Goal: Task Accomplishment & Management: Complete application form

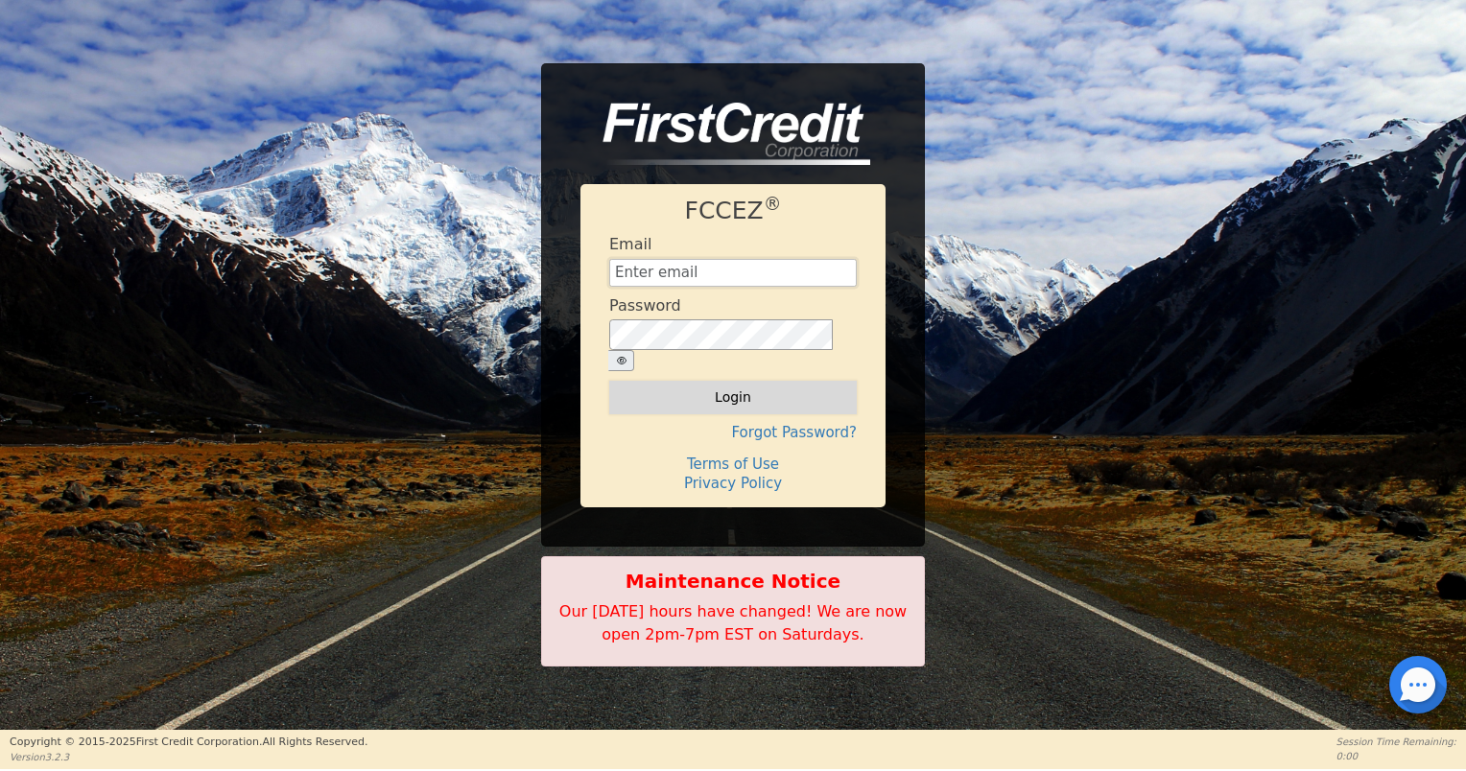
type input "[EMAIL_ADDRESS][DOMAIN_NAME]"
click at [805, 394] on button "Login" at bounding box center [733, 397] width 248 height 33
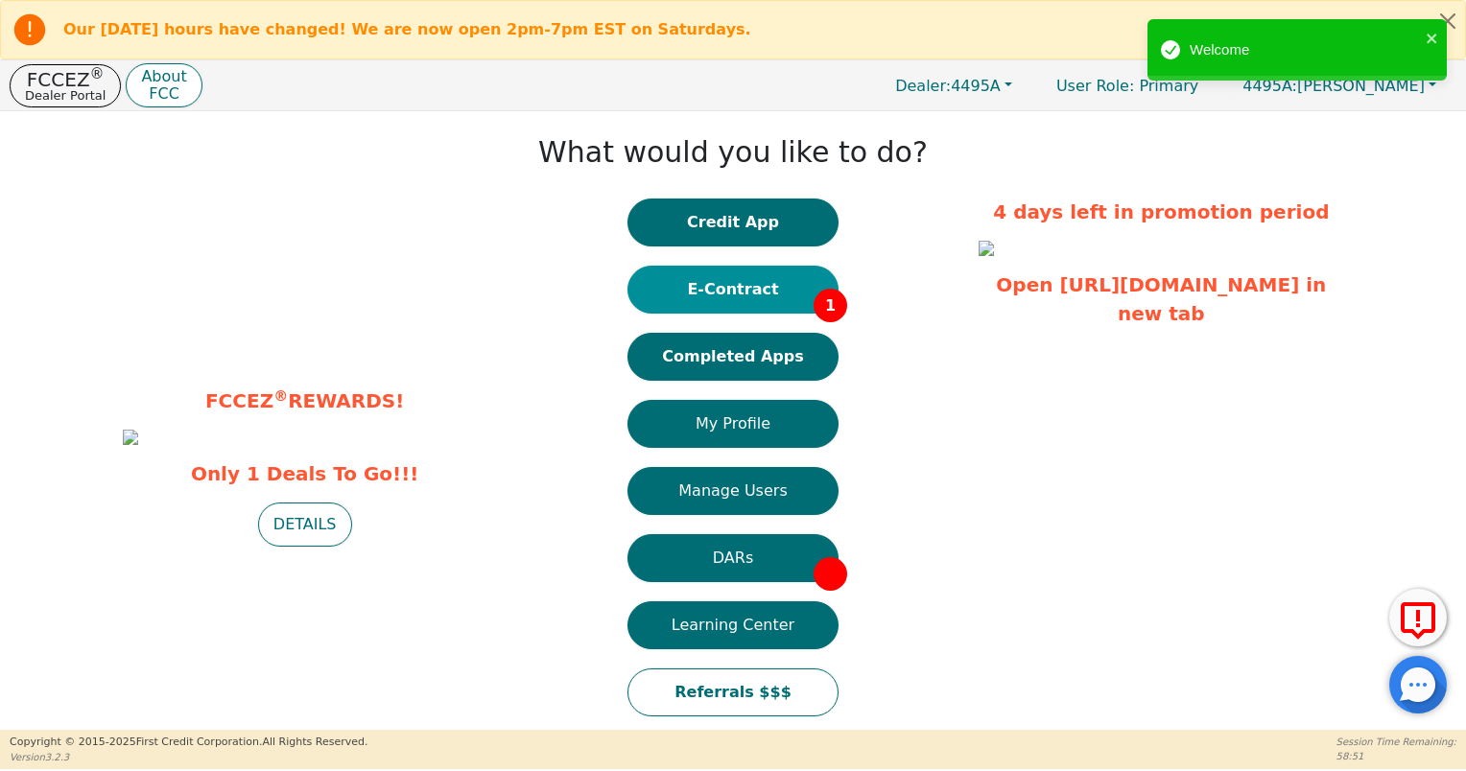
click at [781, 288] on button "E-Contract 1" at bounding box center [732, 290] width 211 height 48
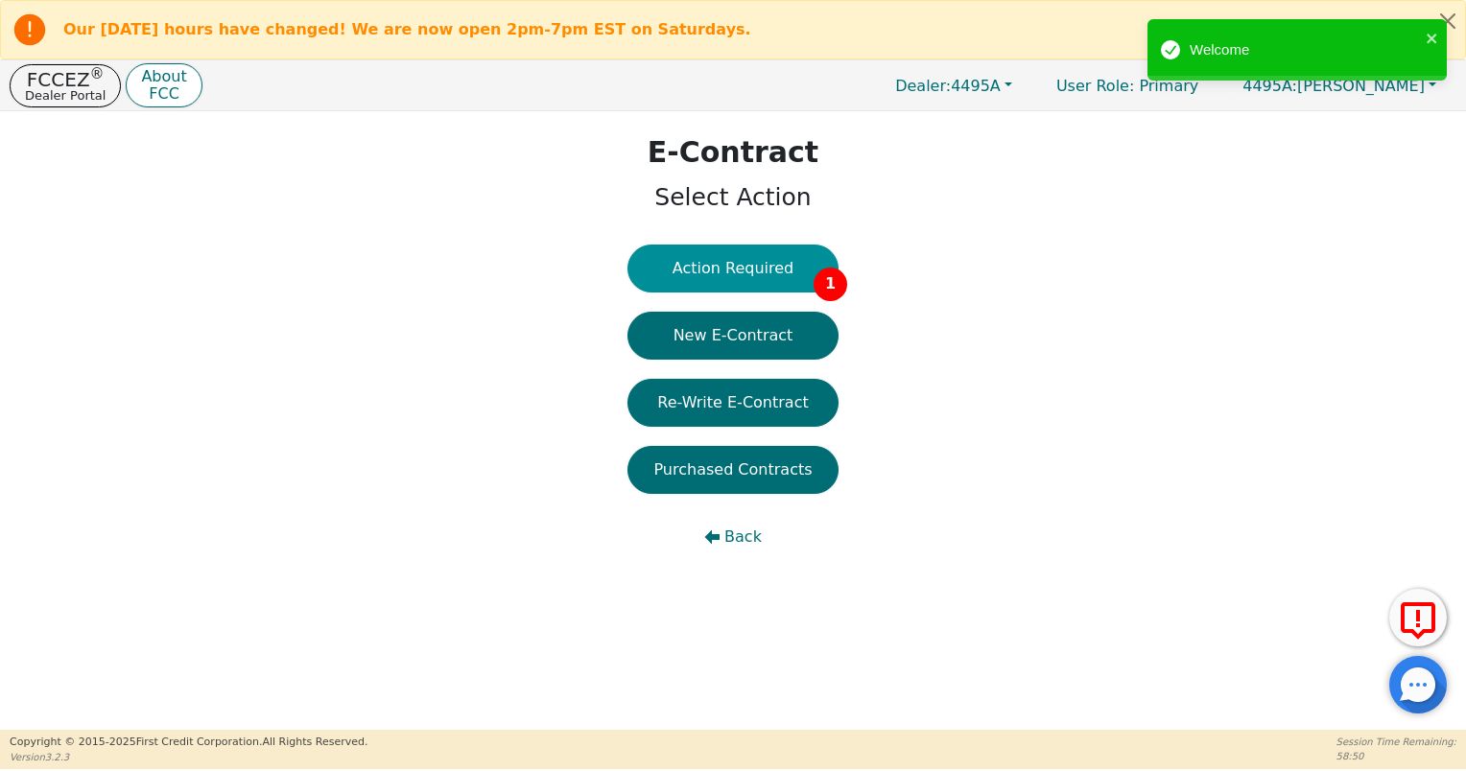
click at [768, 272] on button "Action Required 1" at bounding box center [732, 269] width 211 height 48
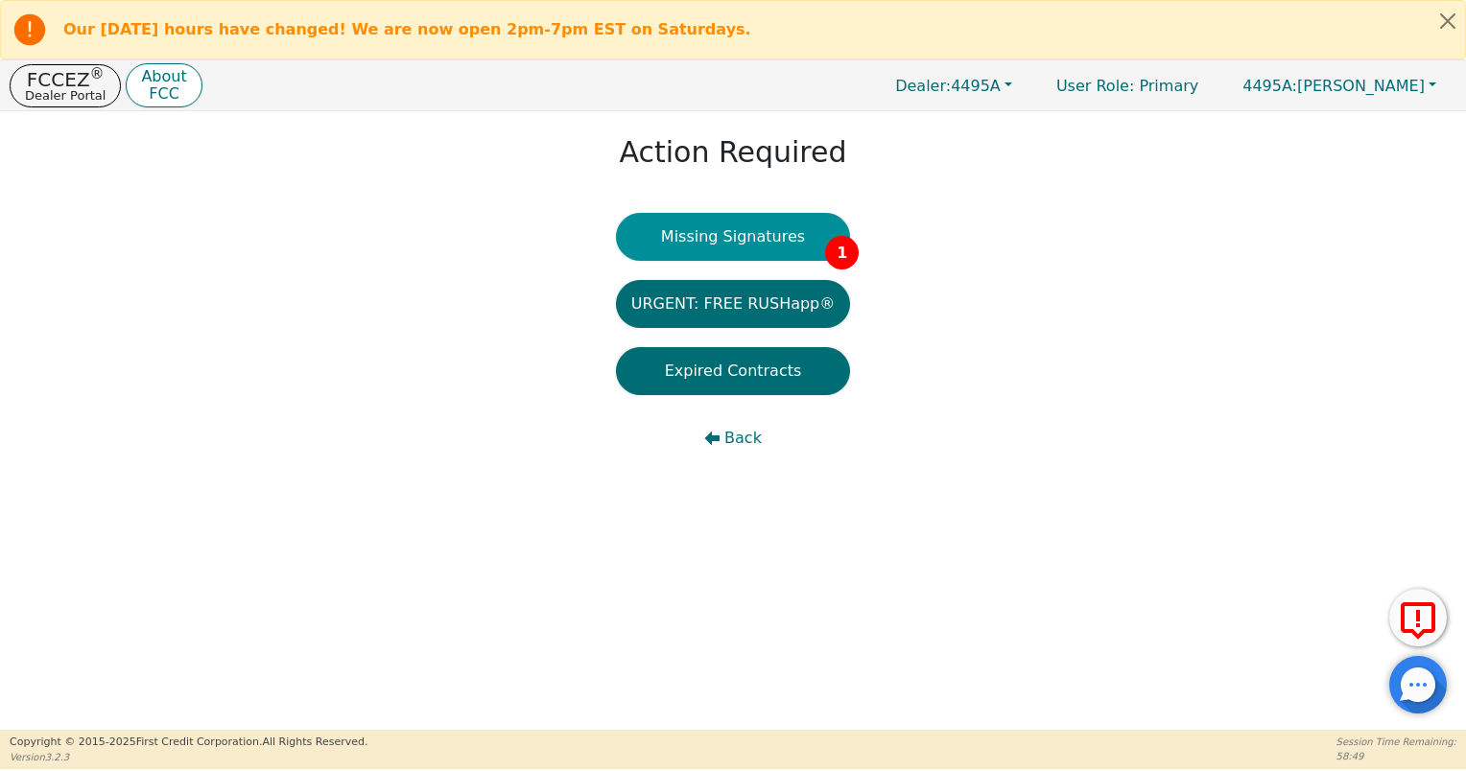
click at [751, 253] on button "Missing Signatures 1" at bounding box center [733, 237] width 235 height 48
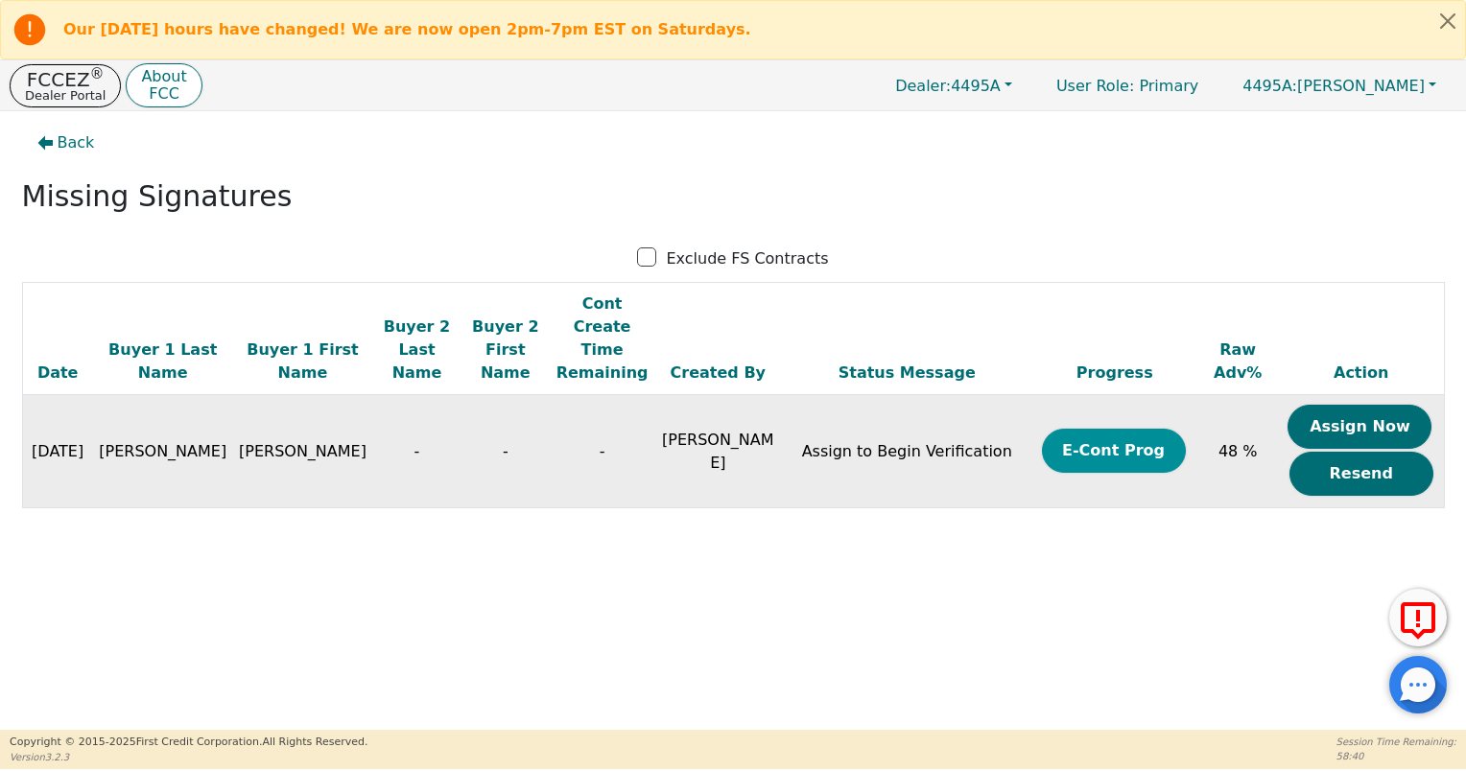
click at [1109, 430] on button "E-Cont Prog" at bounding box center [1114, 451] width 144 height 44
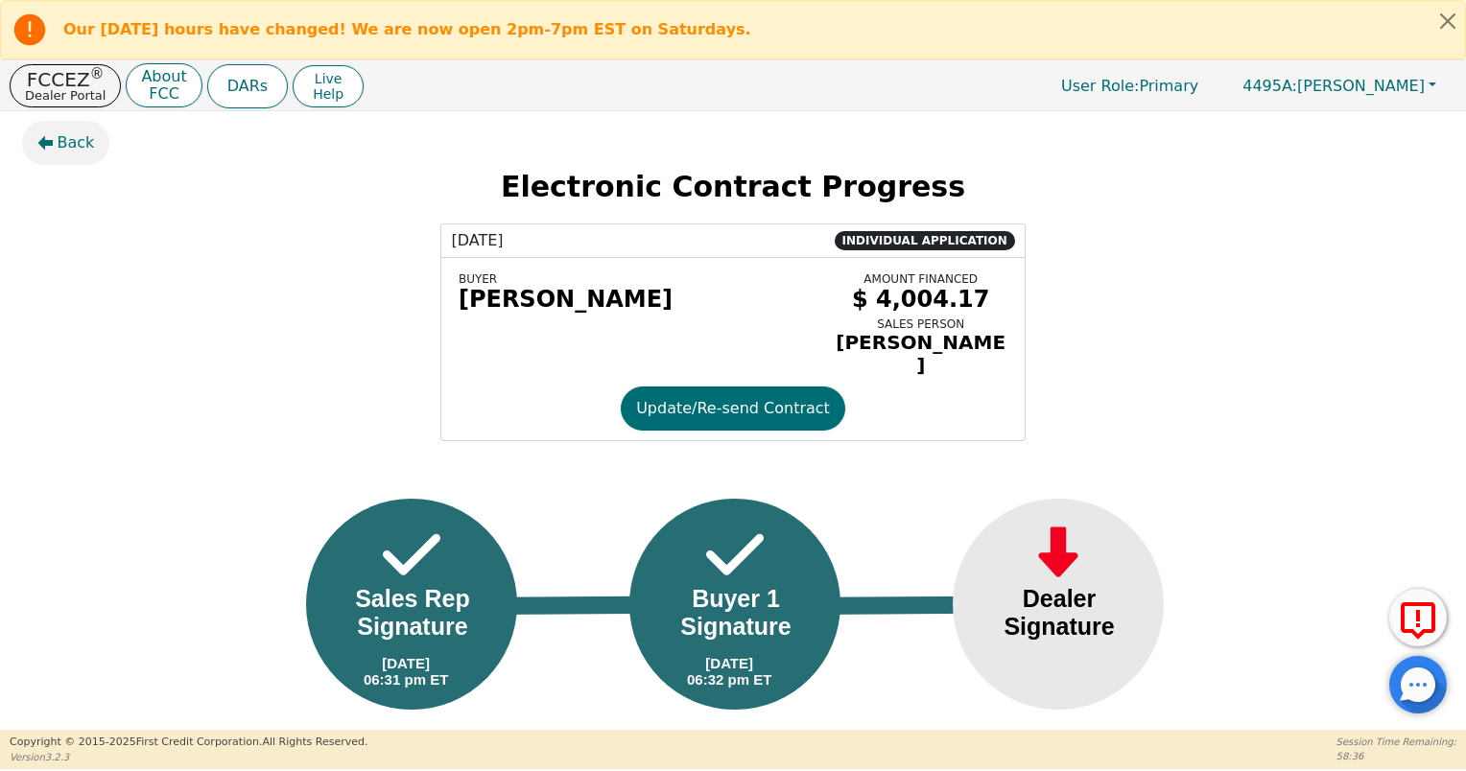
click at [55, 156] on button "Back" at bounding box center [66, 143] width 88 height 44
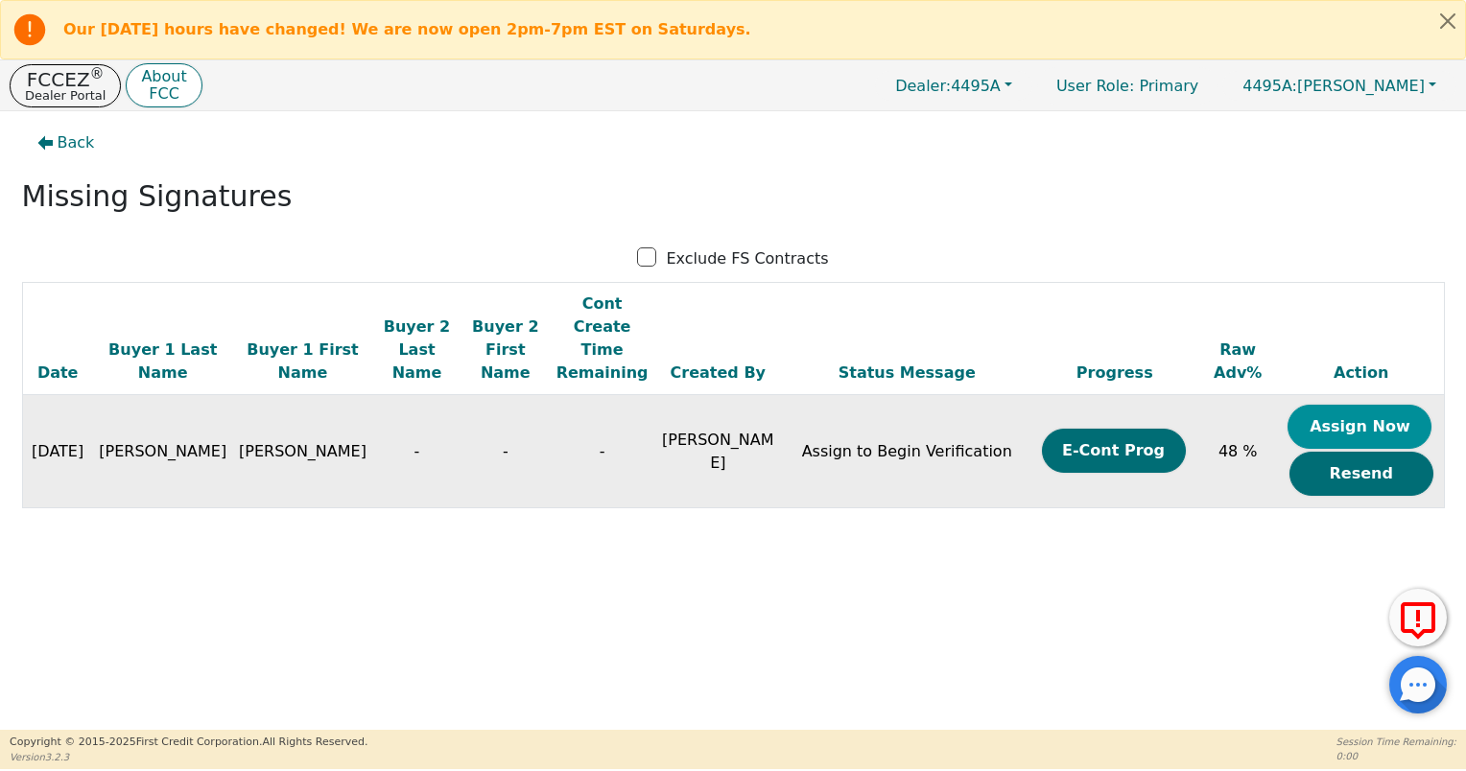
click at [1313, 405] on button "Assign Now" at bounding box center [1360, 427] width 144 height 44
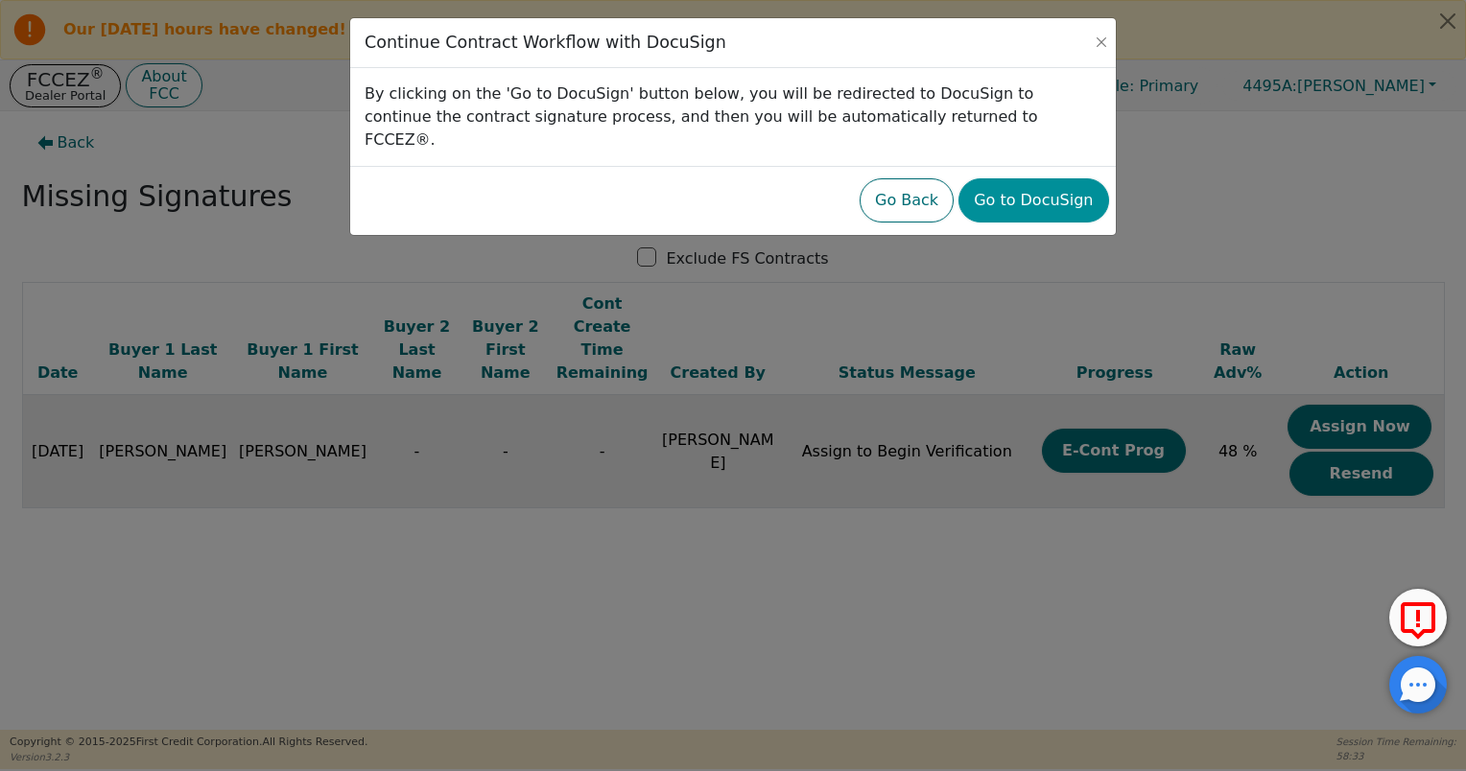
click at [1021, 180] on button "Go to DocuSign" at bounding box center [1033, 200] width 150 height 44
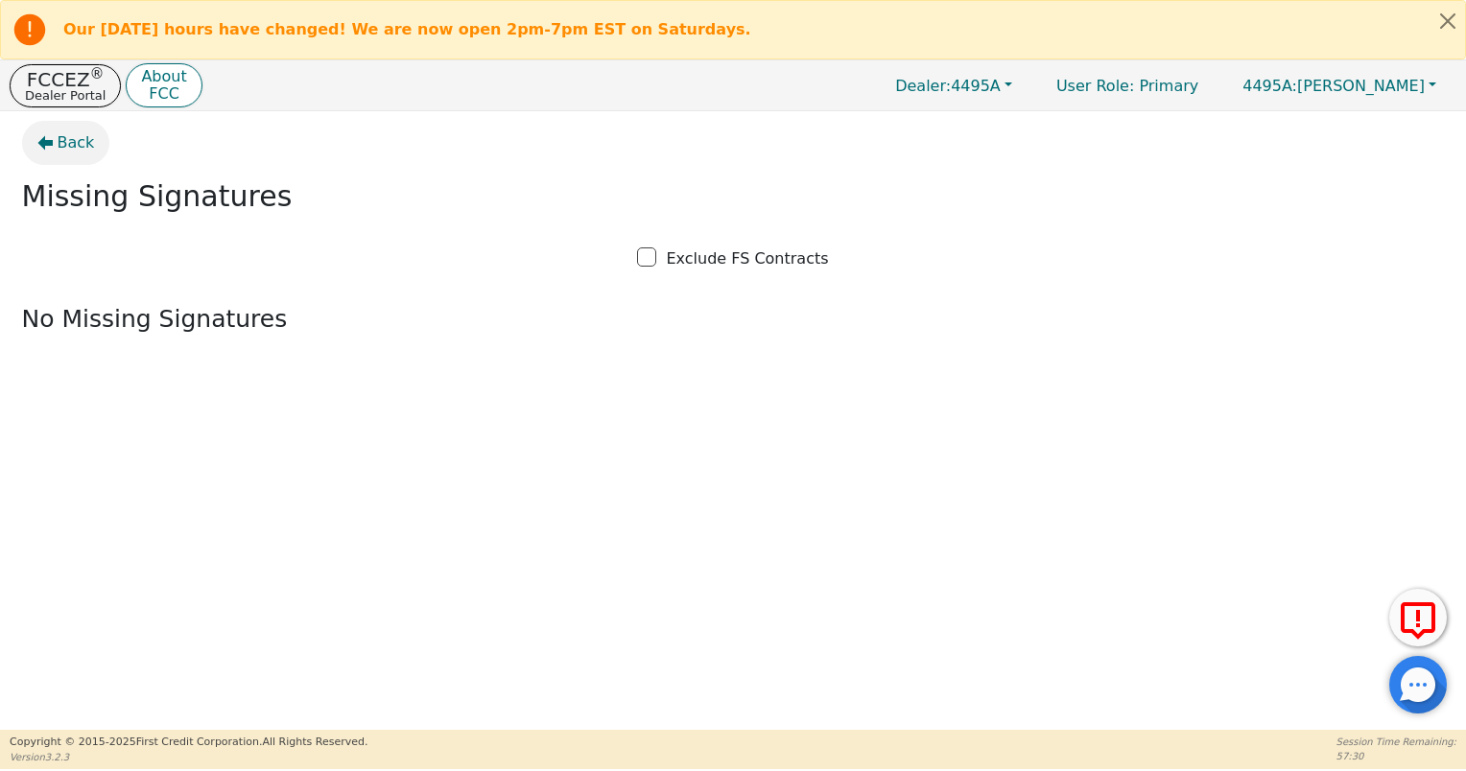
click at [67, 145] on span "Back" at bounding box center [76, 142] width 37 height 23
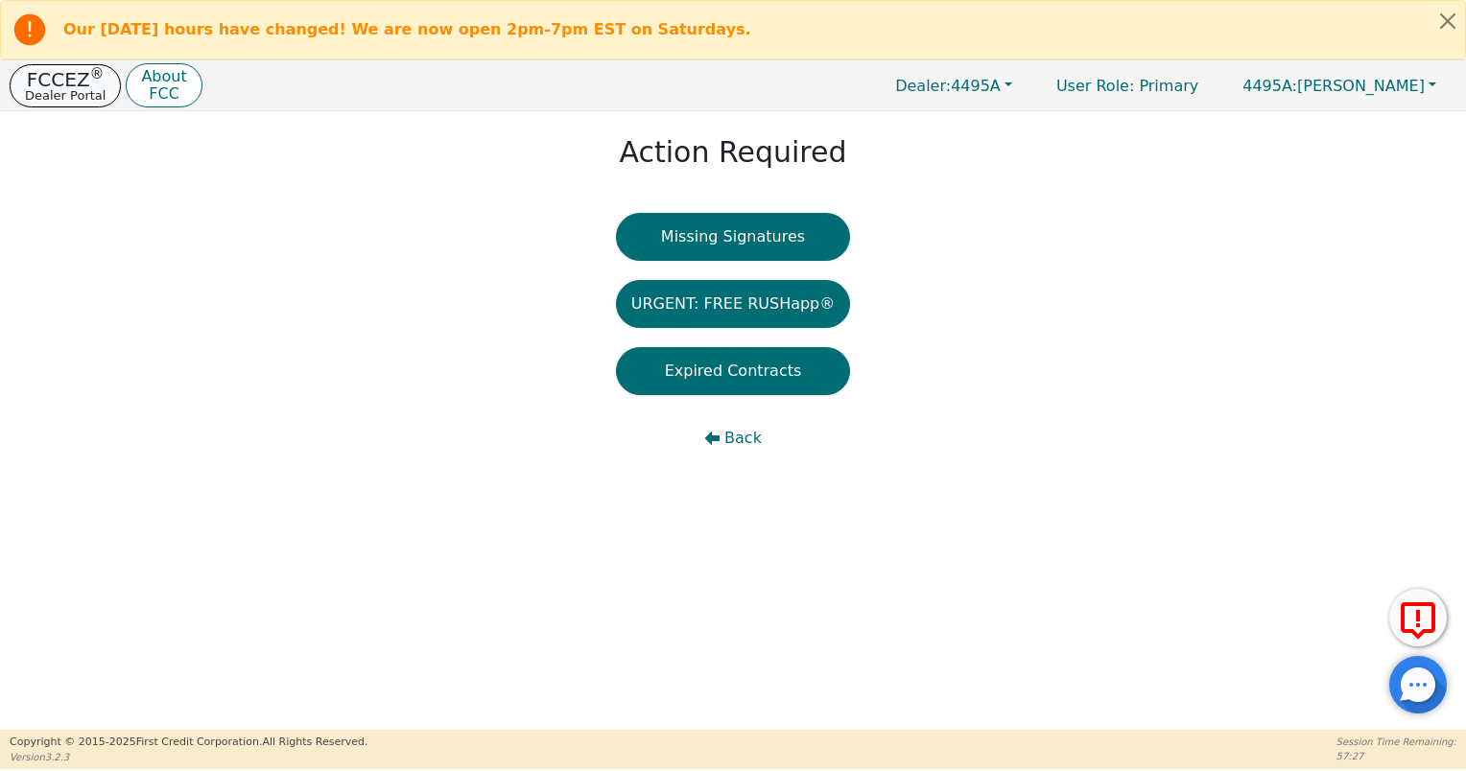
click at [75, 70] on p "FCCEZ ®" at bounding box center [65, 79] width 81 height 19
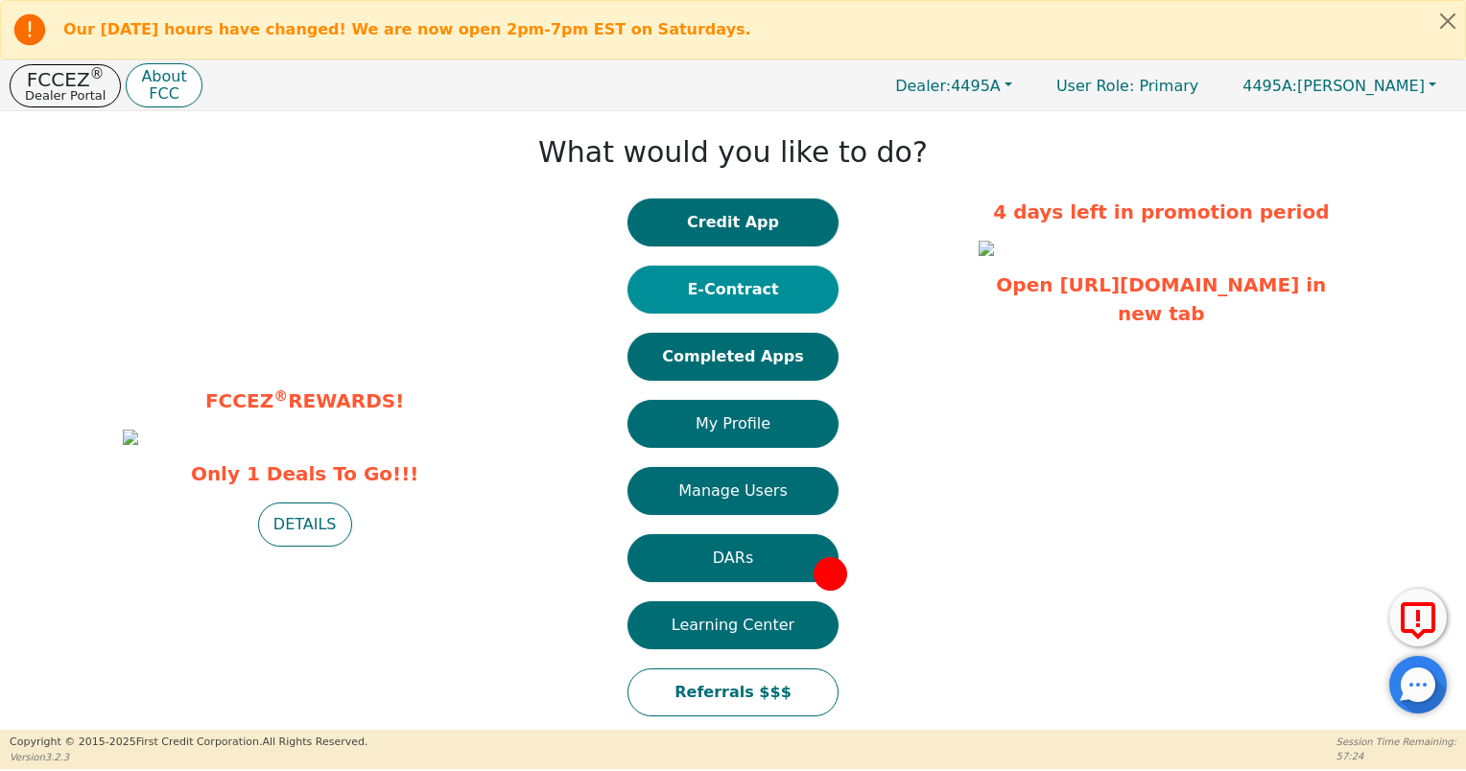
click at [757, 280] on button "E-Contract" at bounding box center [732, 290] width 211 height 48
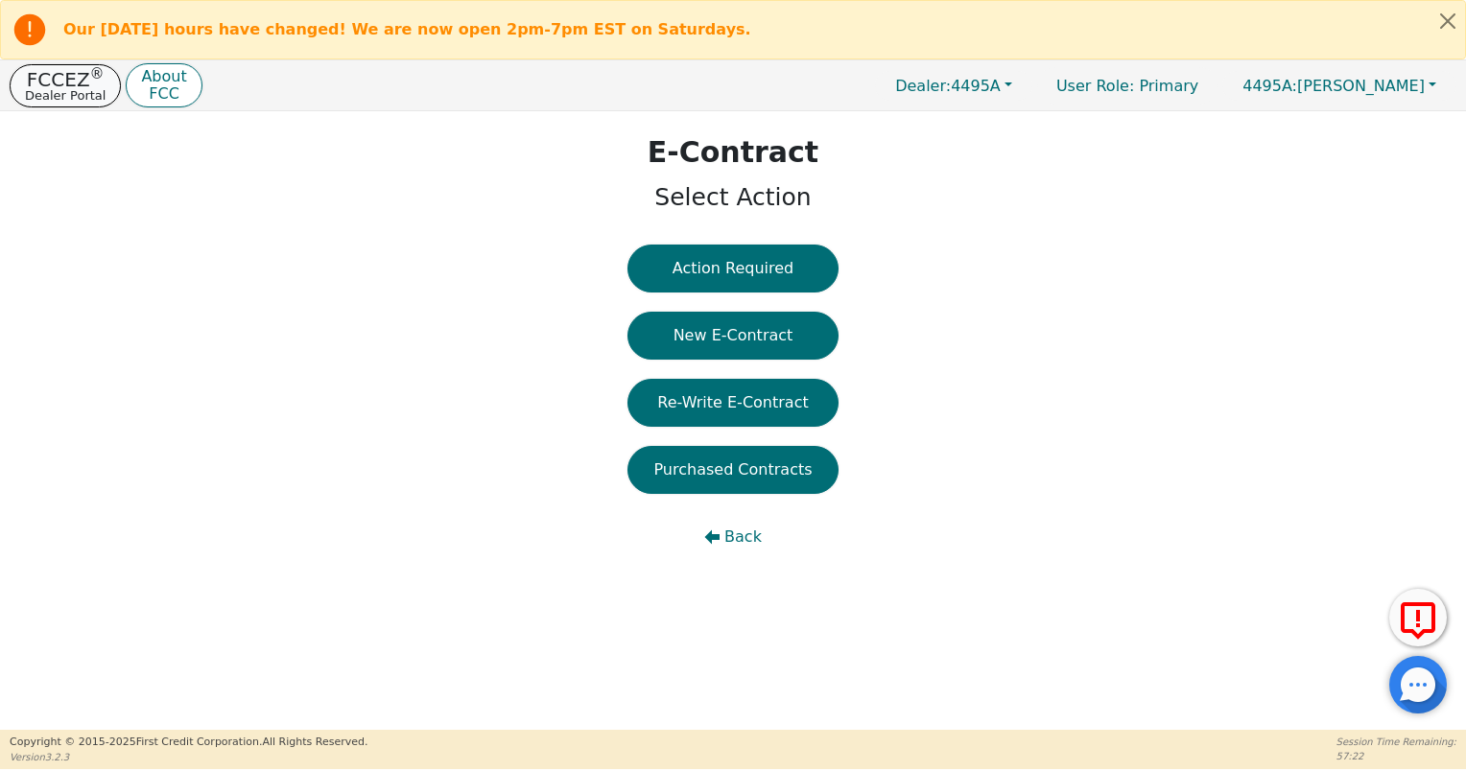
click at [68, 82] on p "FCCEZ ®" at bounding box center [65, 79] width 81 height 19
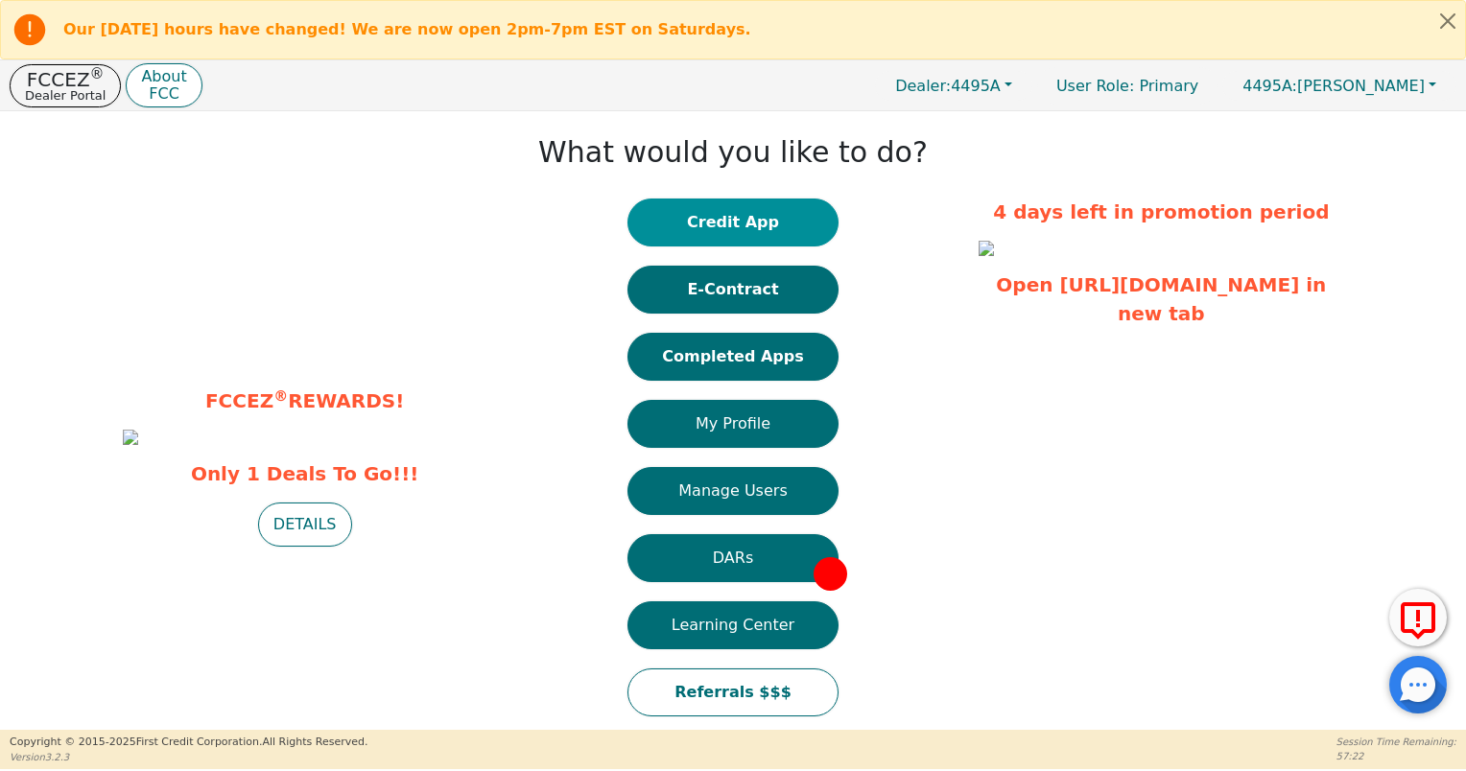
click at [706, 222] on button "Credit App" at bounding box center [732, 223] width 211 height 48
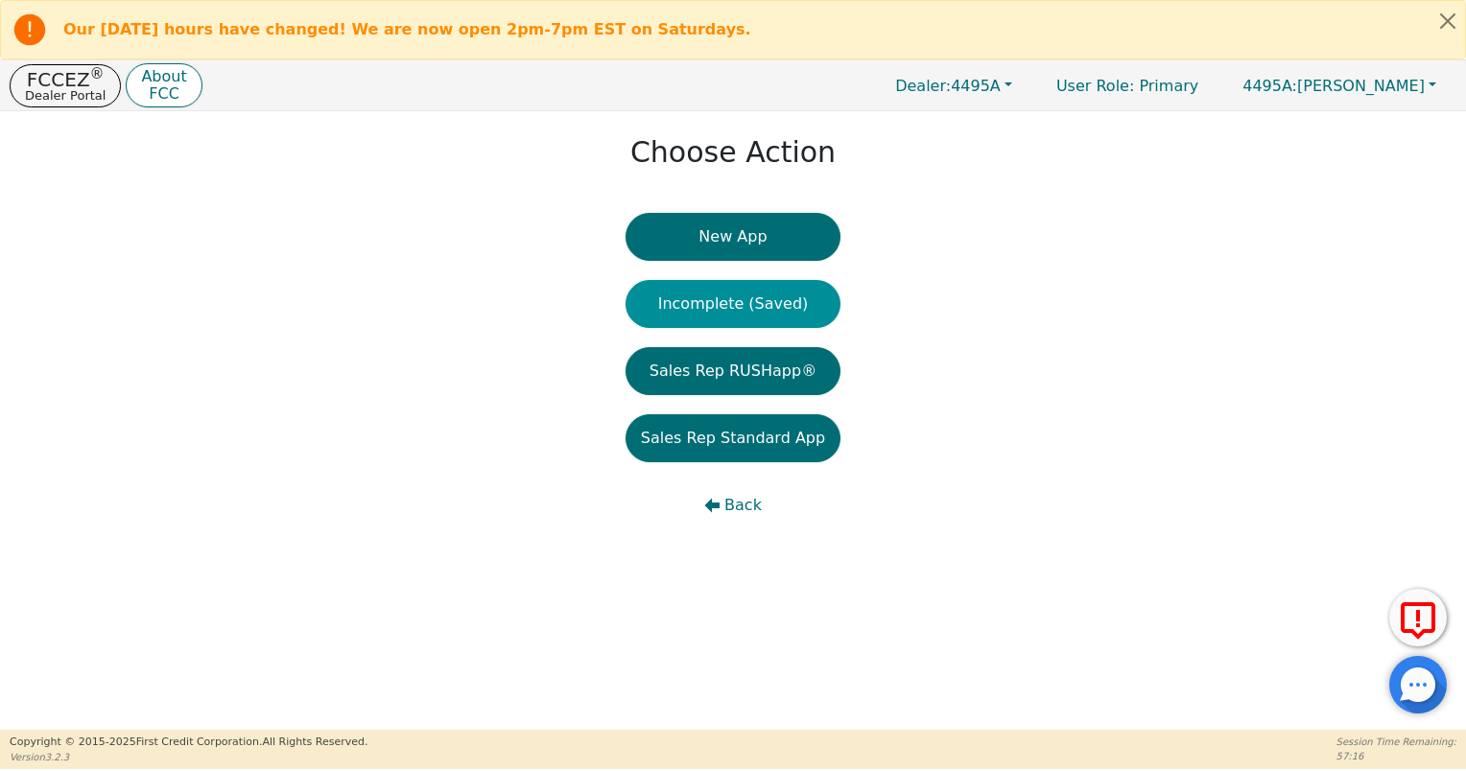
click at [764, 300] on button "Incomplete (Saved)" at bounding box center [733, 304] width 215 height 48
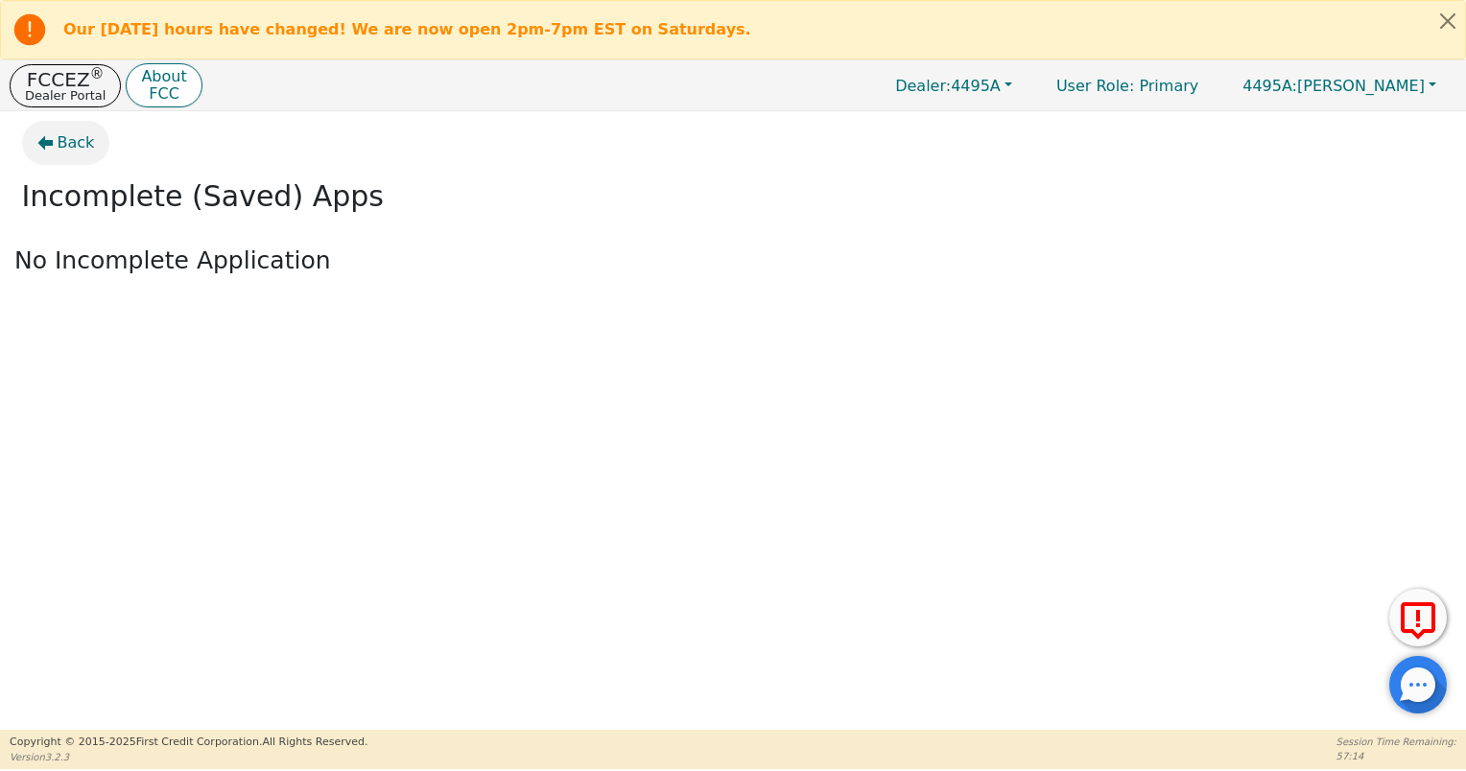
click at [50, 149] on icon "button" at bounding box center [44, 142] width 15 height 15
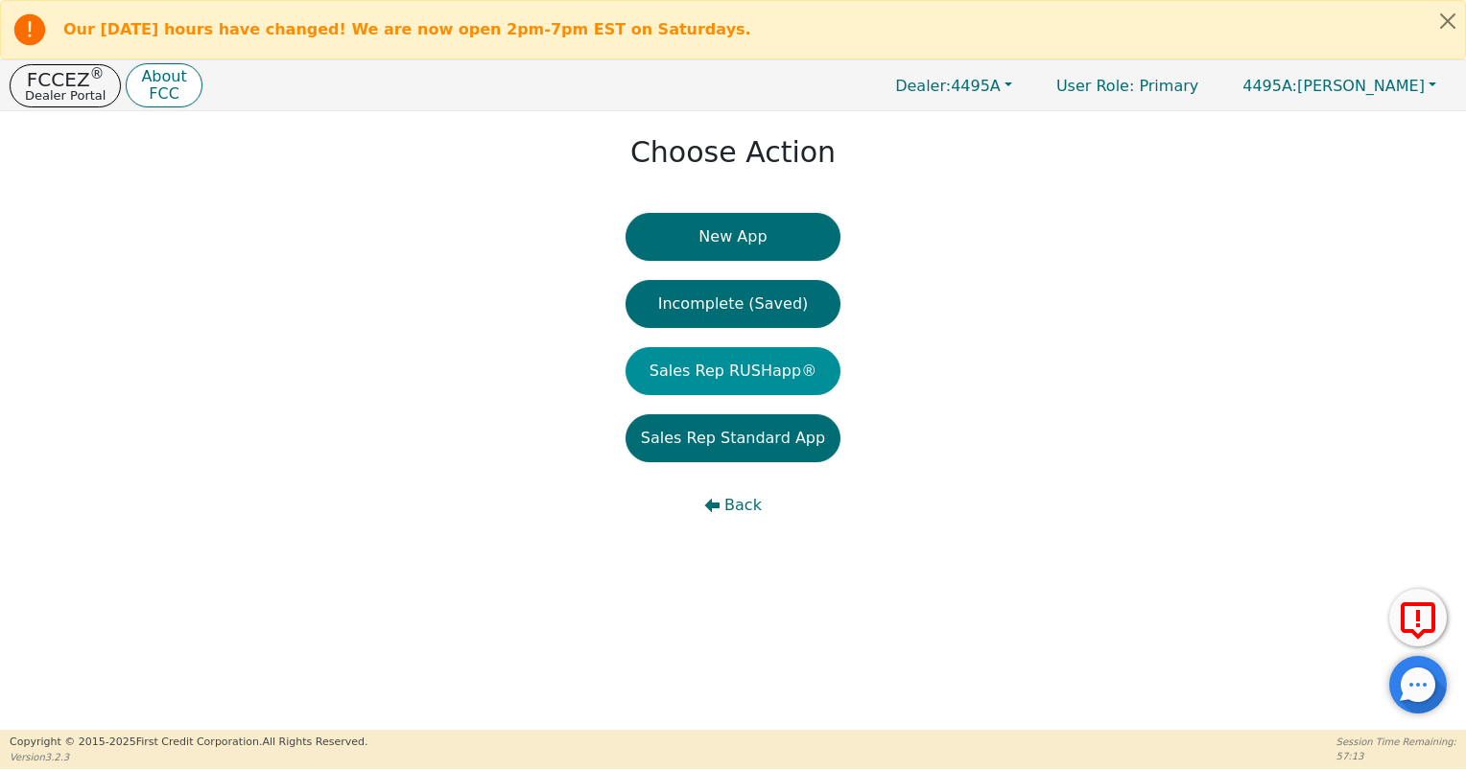
click at [760, 376] on button "Sales Rep RUSHapp®" at bounding box center [733, 371] width 215 height 48
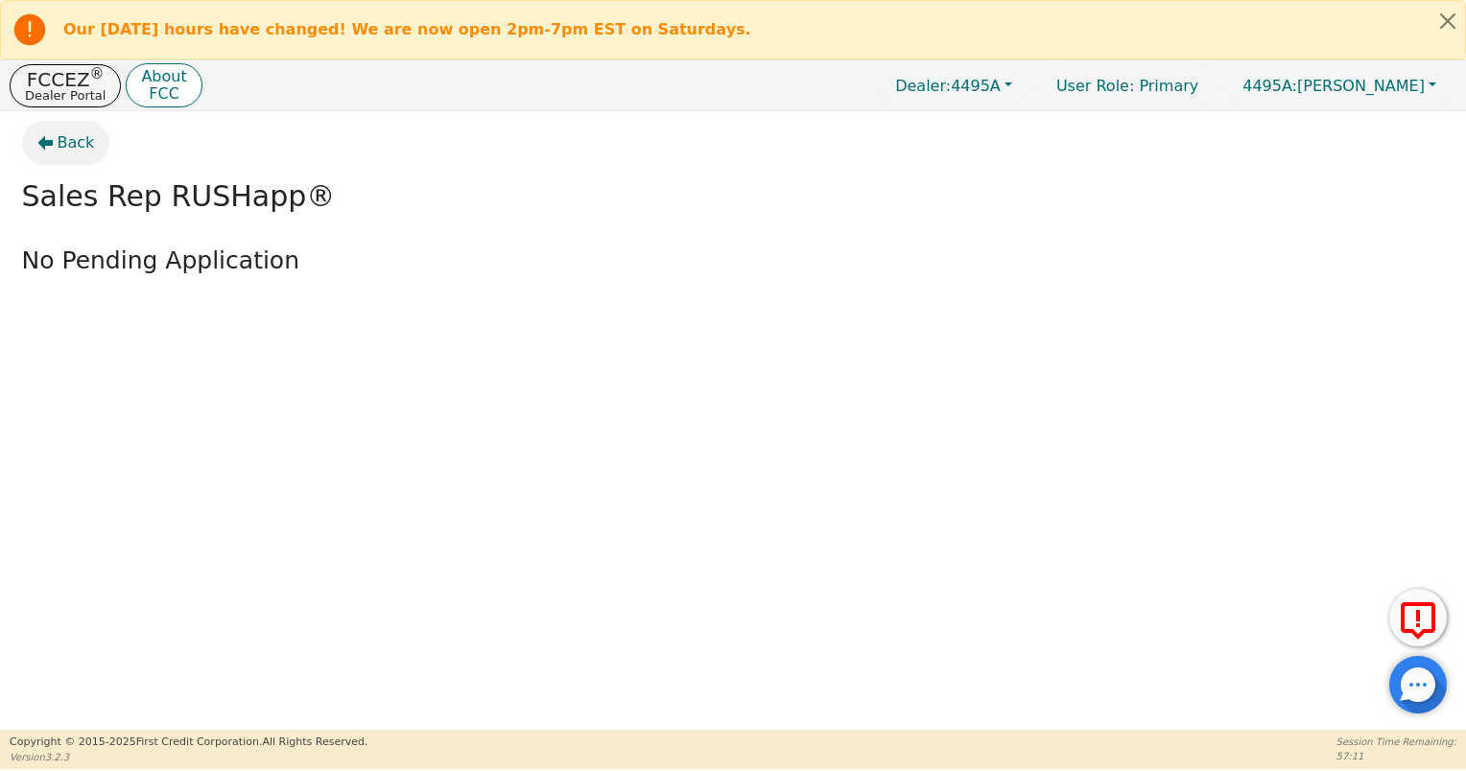
click at [87, 128] on button "Back" at bounding box center [66, 143] width 88 height 44
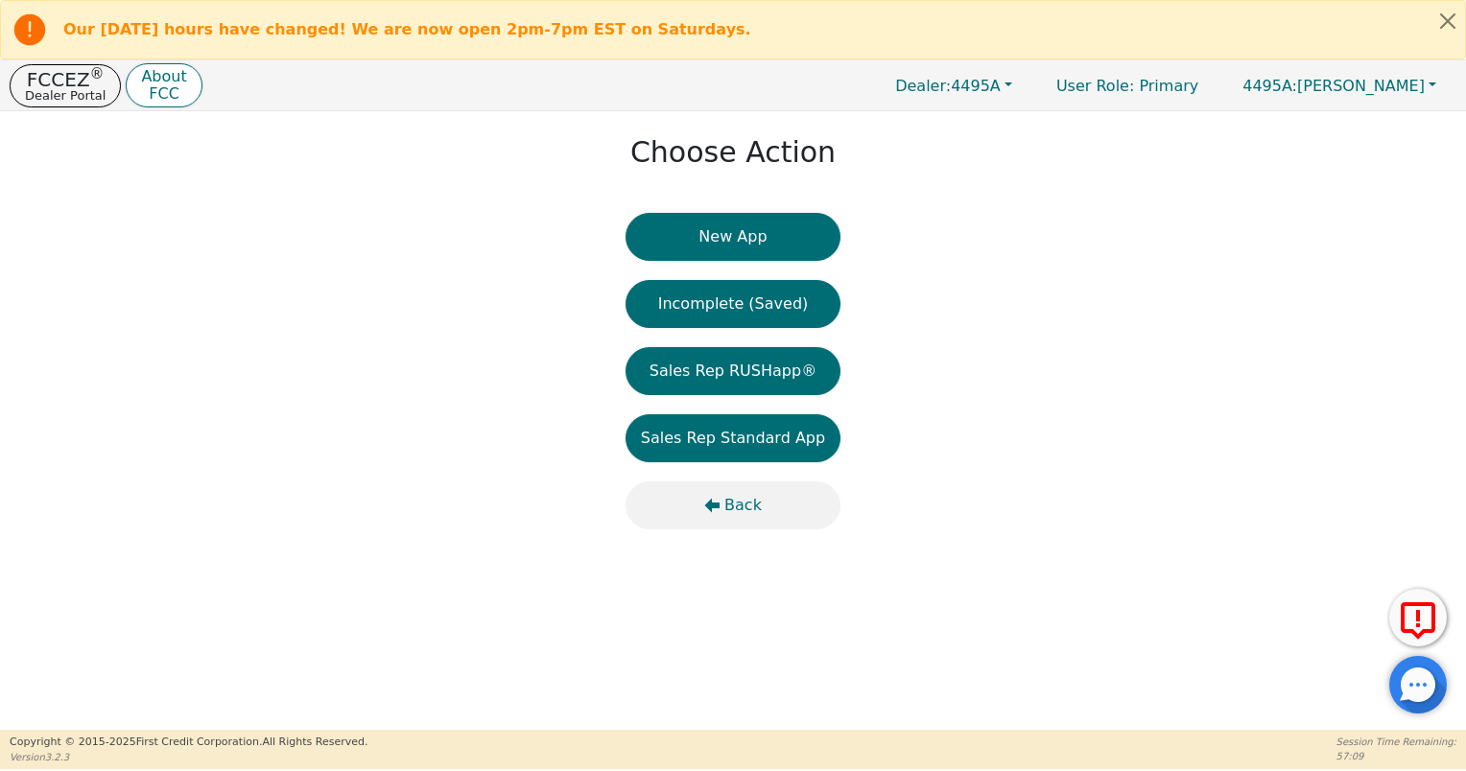
click at [722, 503] on button "Back" at bounding box center [733, 506] width 215 height 48
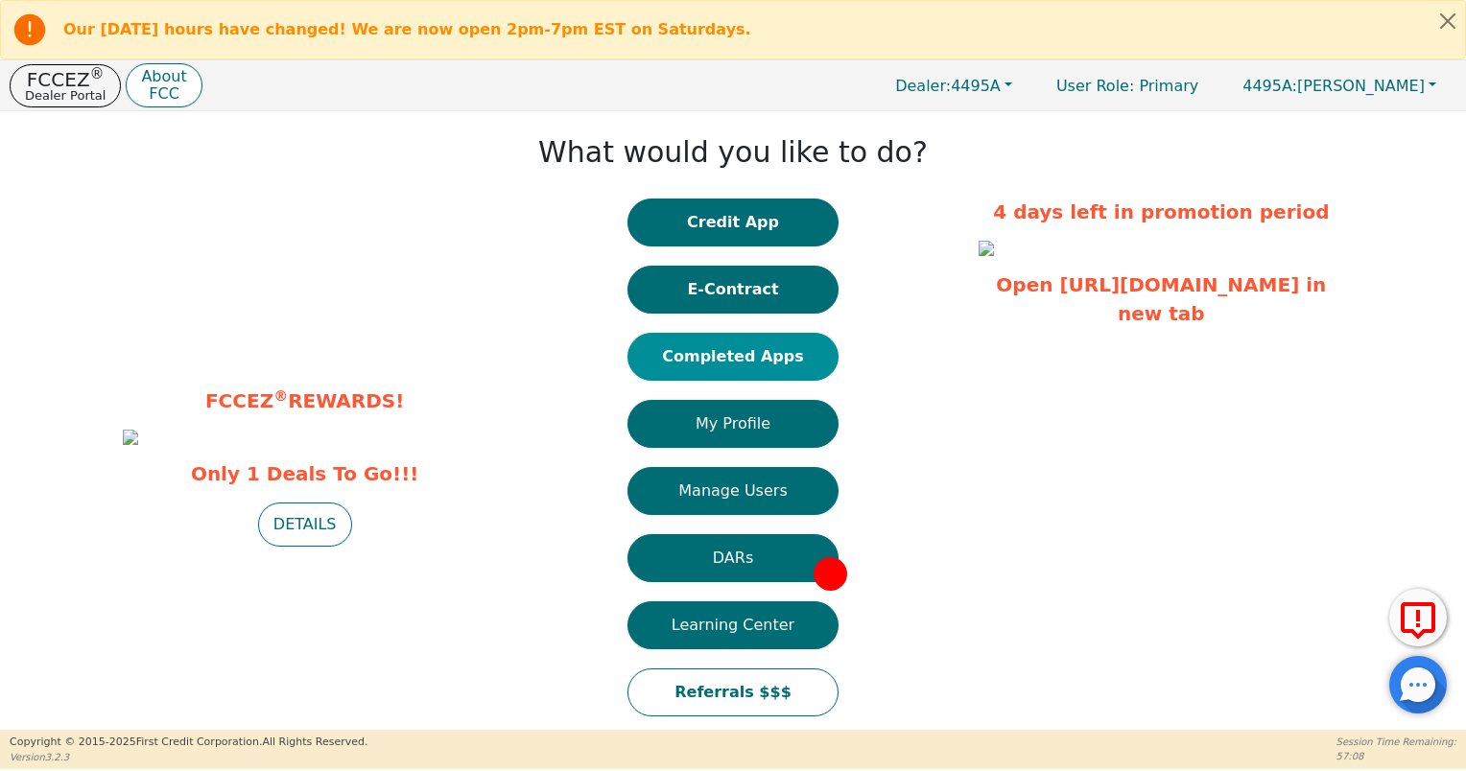
click at [756, 350] on button "Completed Apps" at bounding box center [732, 357] width 211 height 48
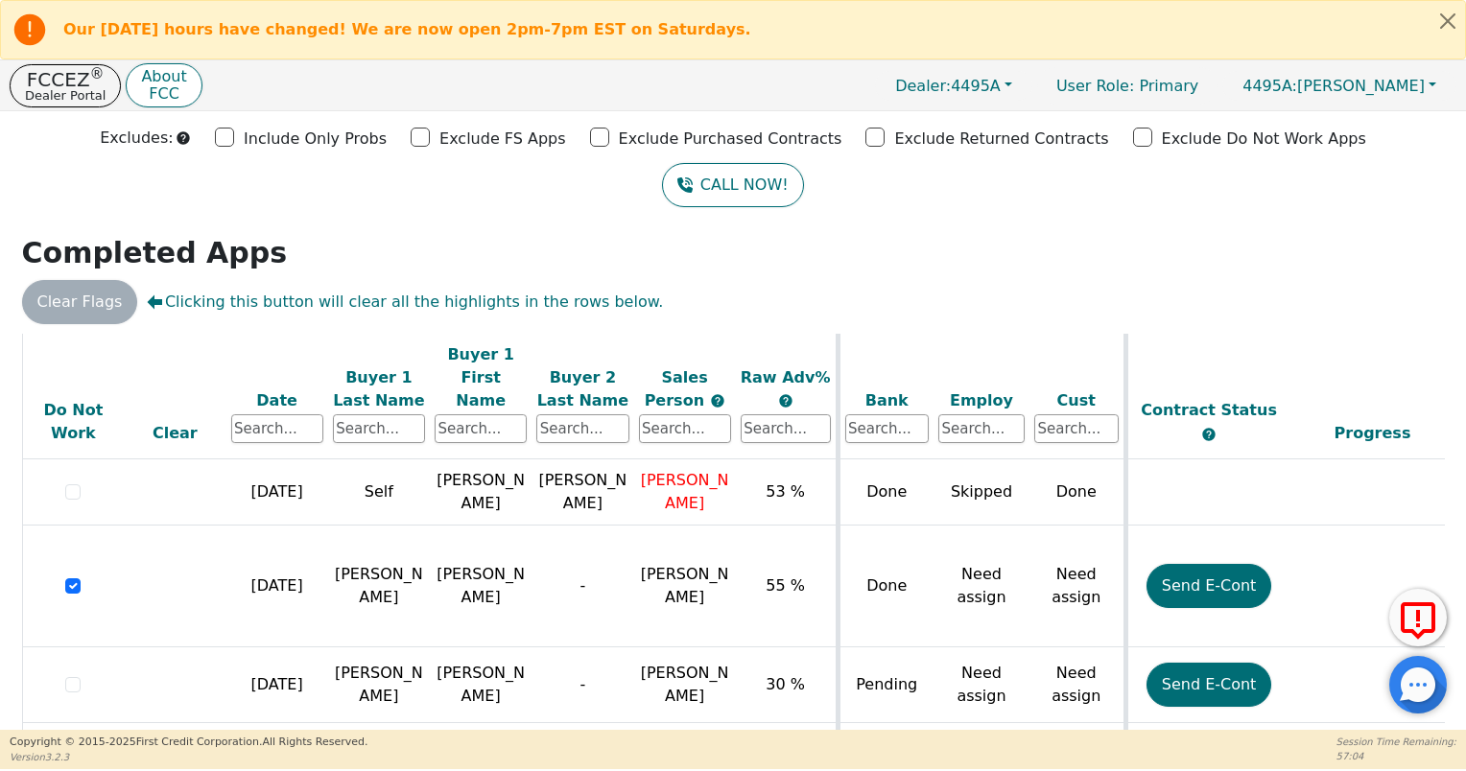
scroll to position [160, 0]
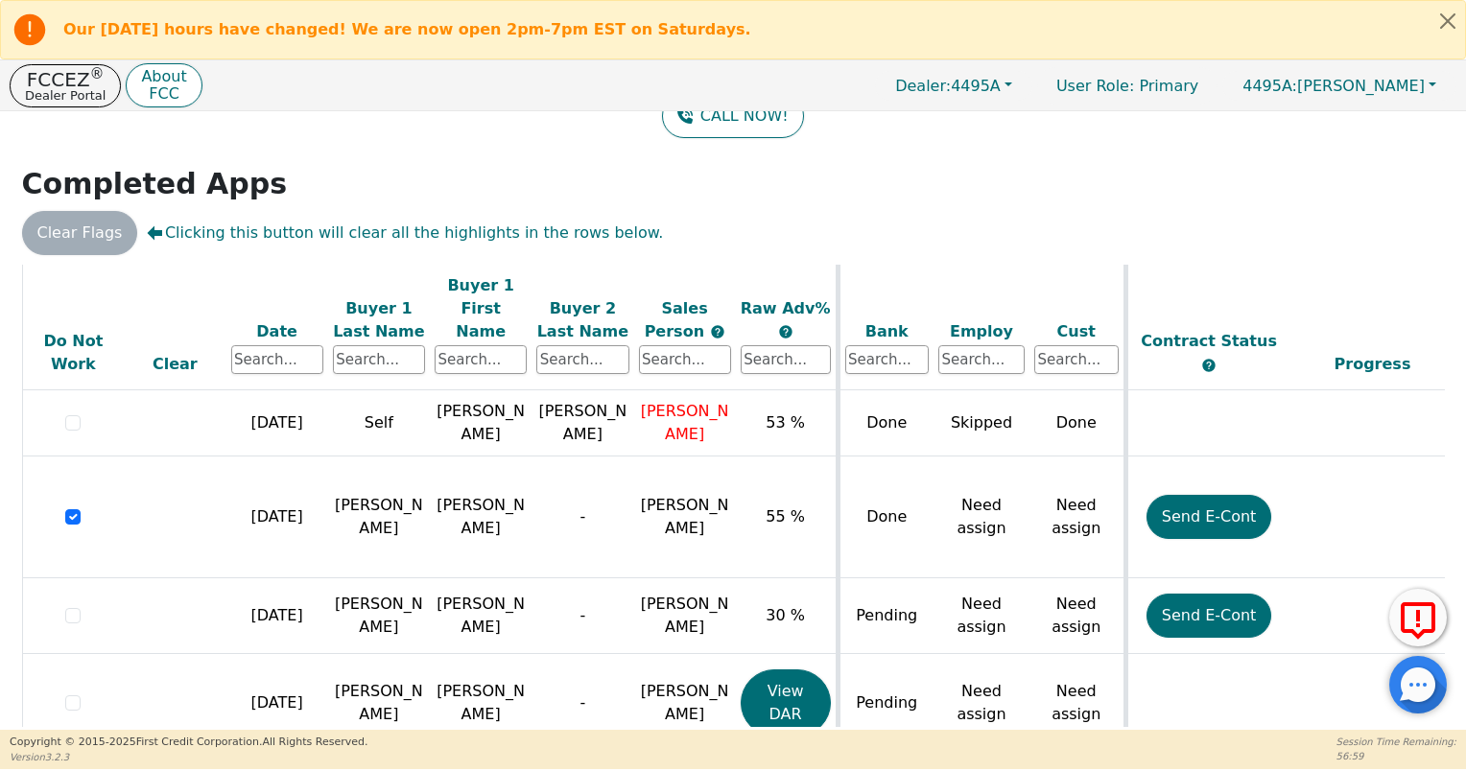
drag, startPoint x: 909, startPoint y: 718, endPoint x: 975, endPoint y: 710, distance: 66.6
click at [975, 710] on div "ALL VALUES ON THIS PAGE ARE UPDATED IN REAL TIME VERIFICATION STATUS Do Not Wor…" at bounding box center [733, 496] width 1423 height 462
click at [990, 701] on table "ALL VALUES ON THIS PAGE ARE UPDATED IN REAL TIME VERIFICATION STATUS Do Not Wor…" at bounding box center [1068, 412] width 2093 height 724
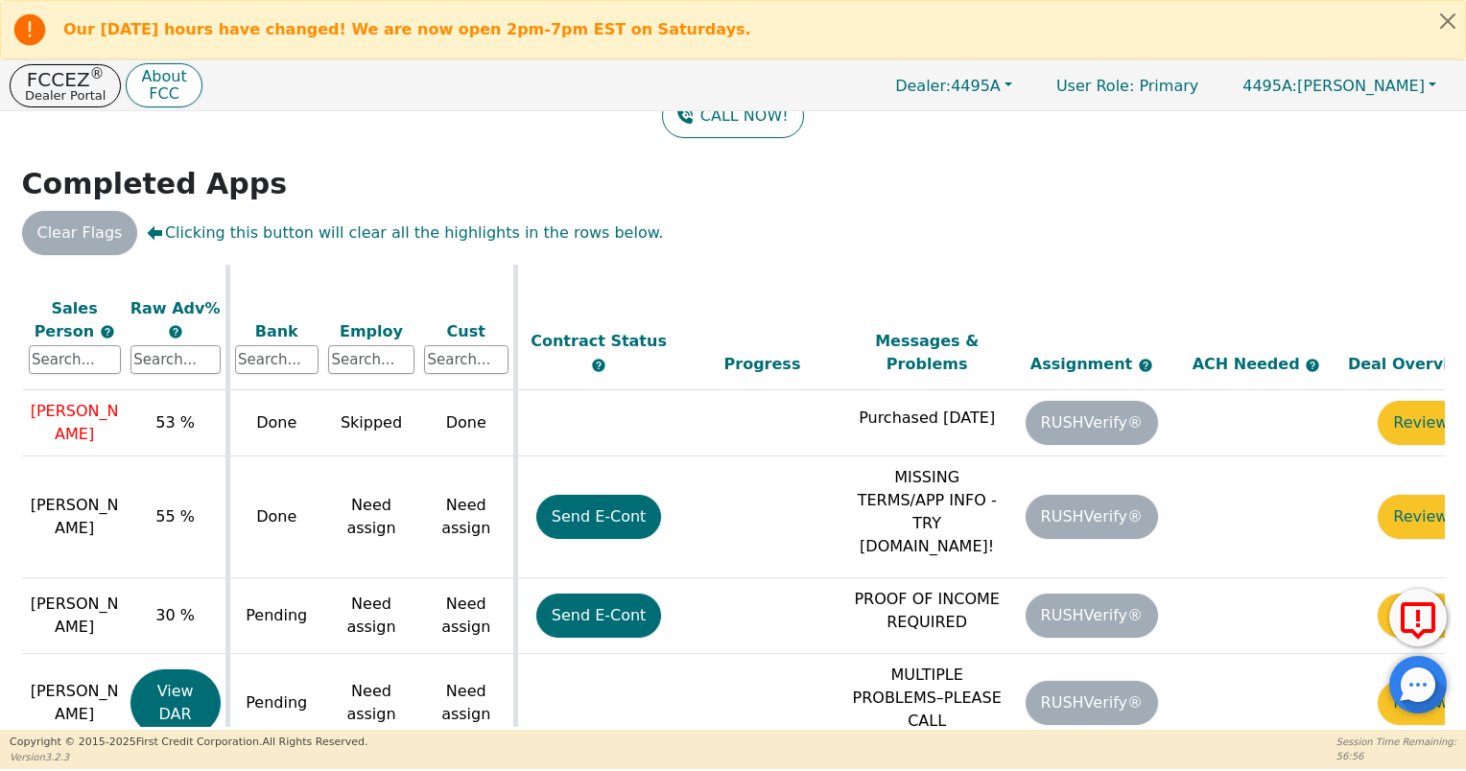
scroll to position [215, 679]
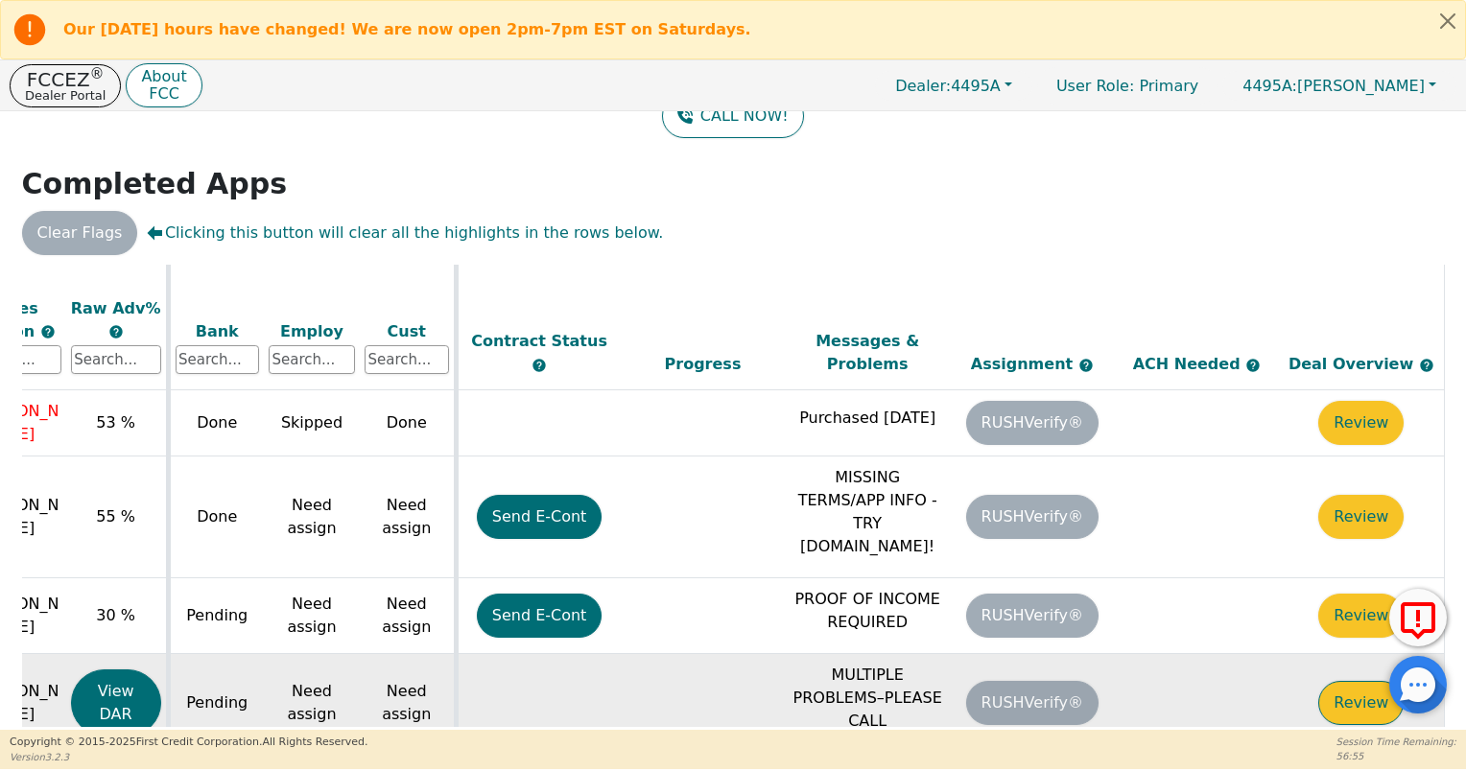
click at [1341, 681] on button "Review" at bounding box center [1360, 703] width 85 height 44
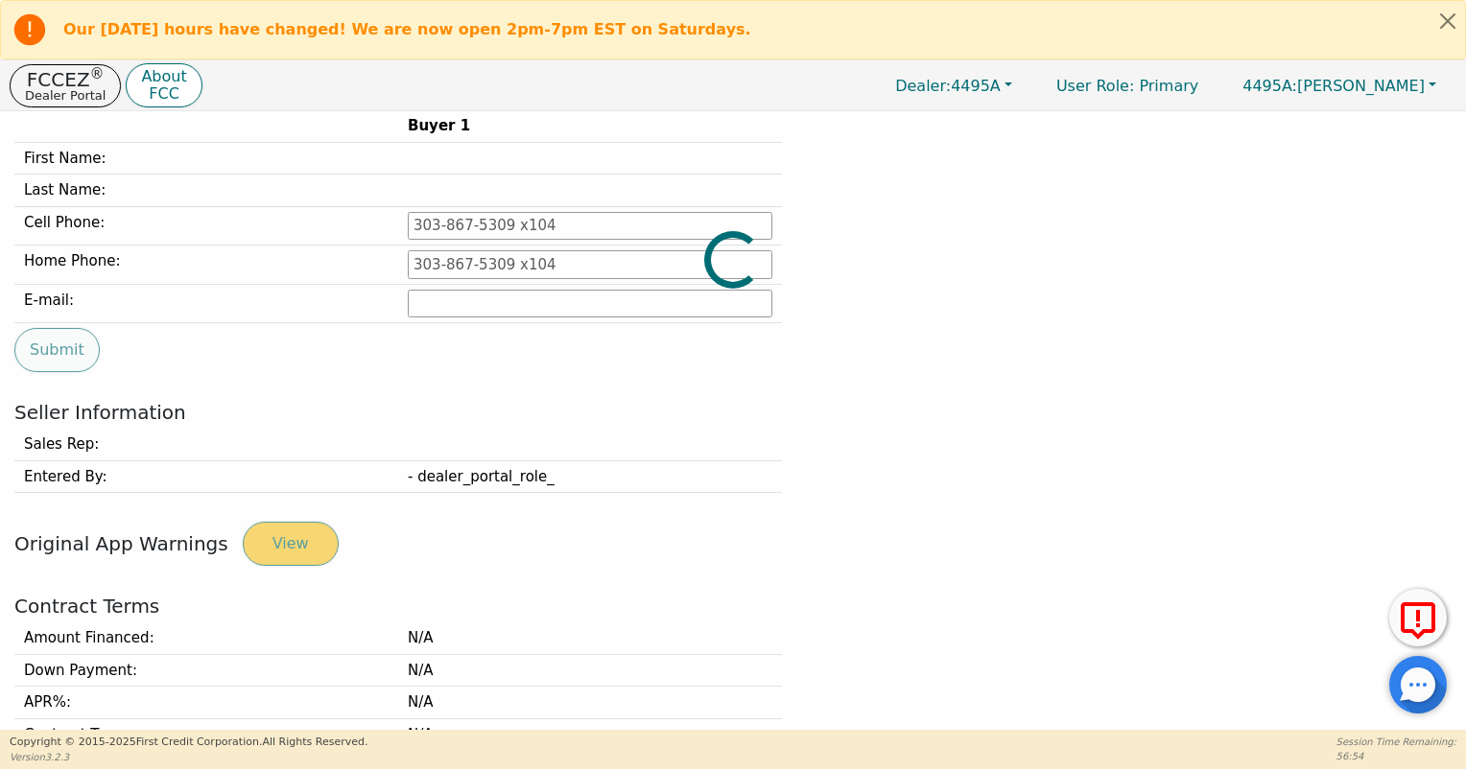
type input "[PHONE_NUMBER]"
type input "[EMAIL_ADDRESS][DOMAIN_NAME]"
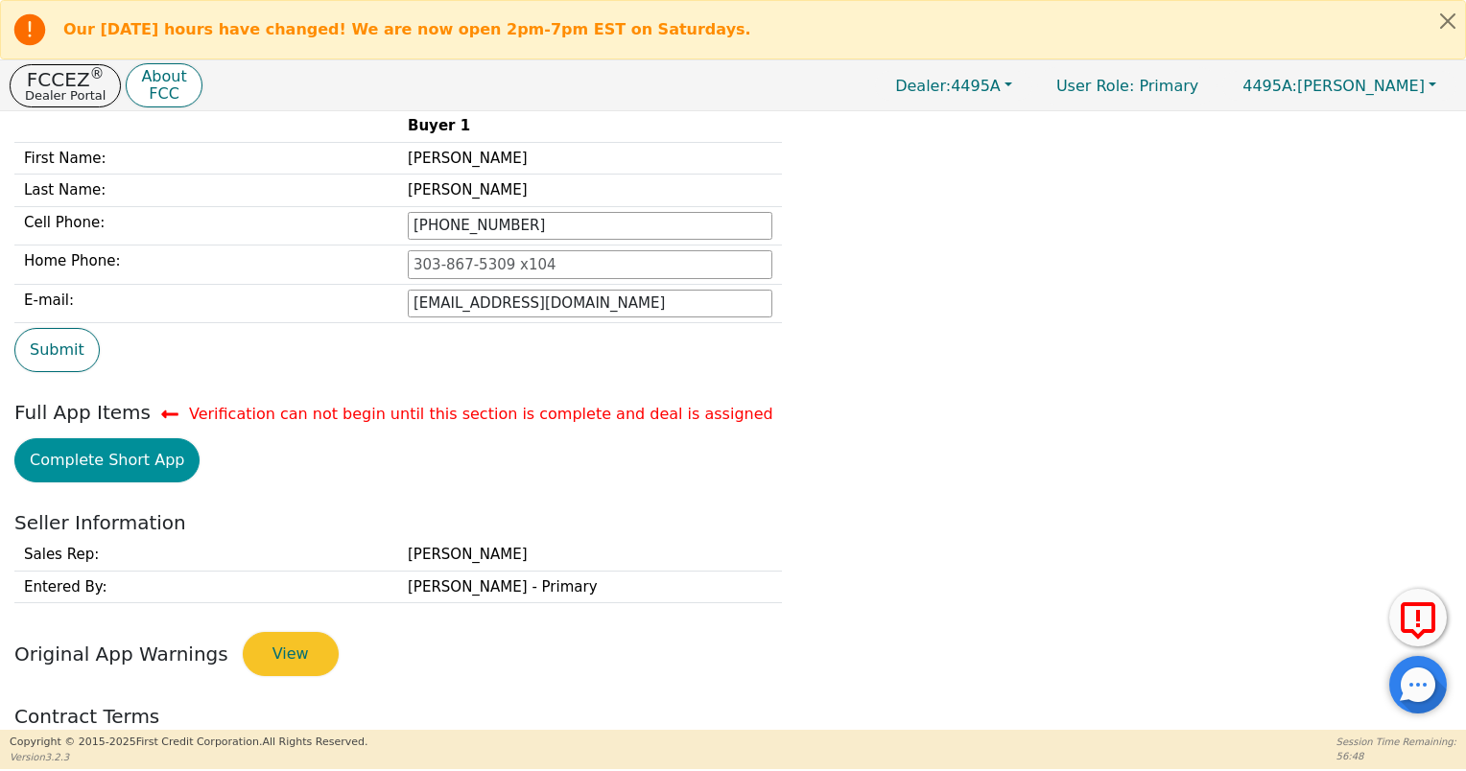
click at [130, 464] on button "Complete Short App" at bounding box center [106, 460] width 185 height 44
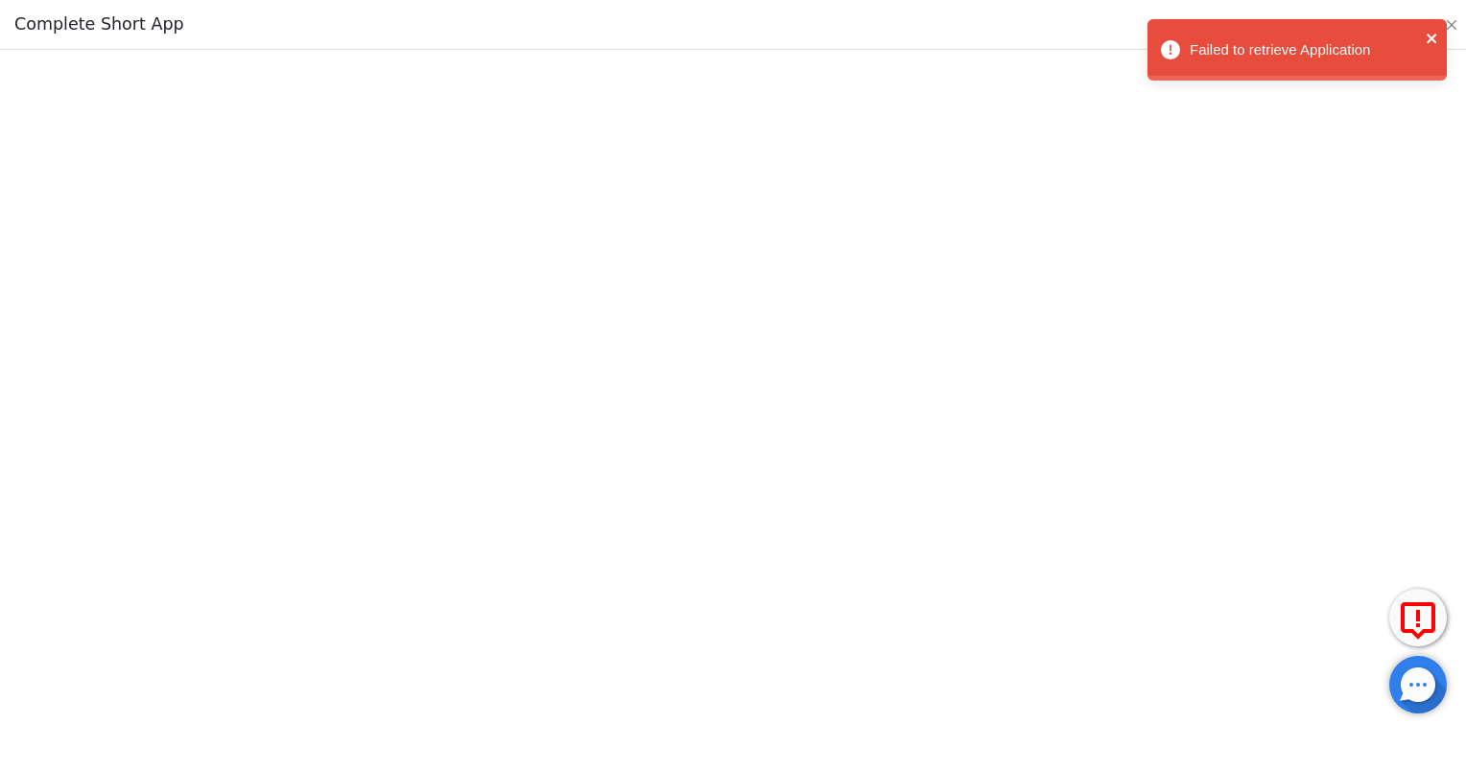
click at [1432, 42] on icon "close" at bounding box center [1432, 38] width 13 height 15
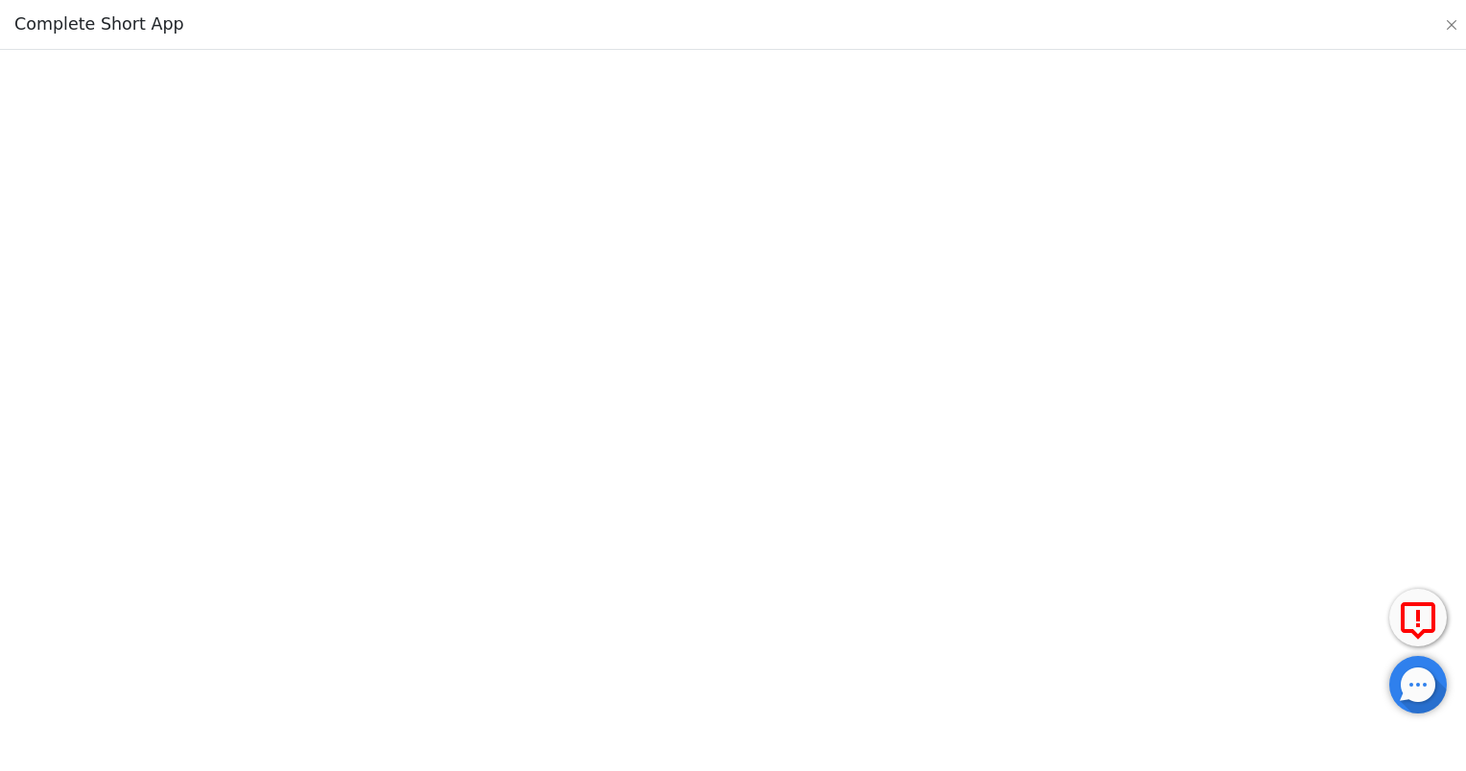
click at [1450, 12] on div "Complete Short App" at bounding box center [733, 25] width 1466 height 50
click at [1457, 28] on button "Close" at bounding box center [1451, 24] width 19 height 19
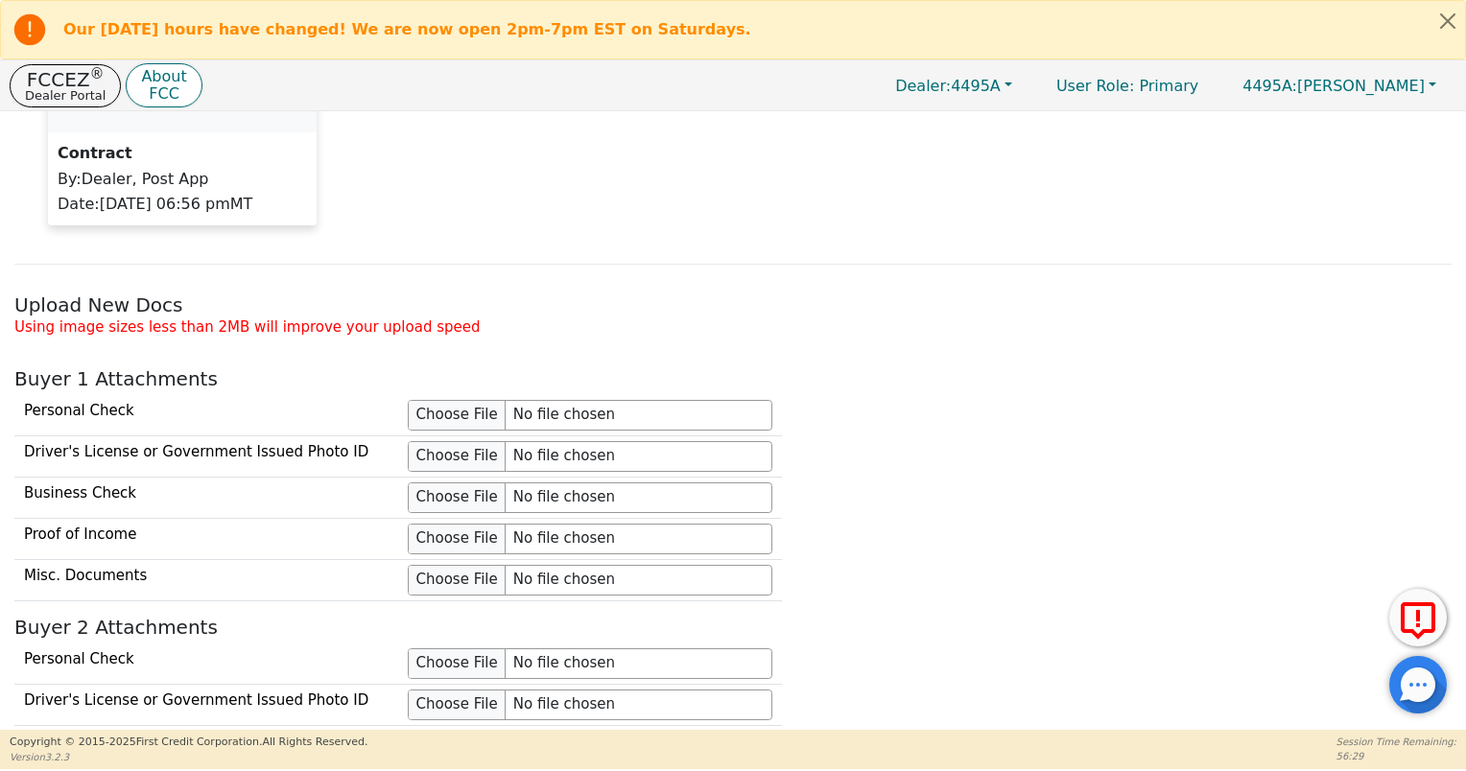
scroll to position [1695, 0]
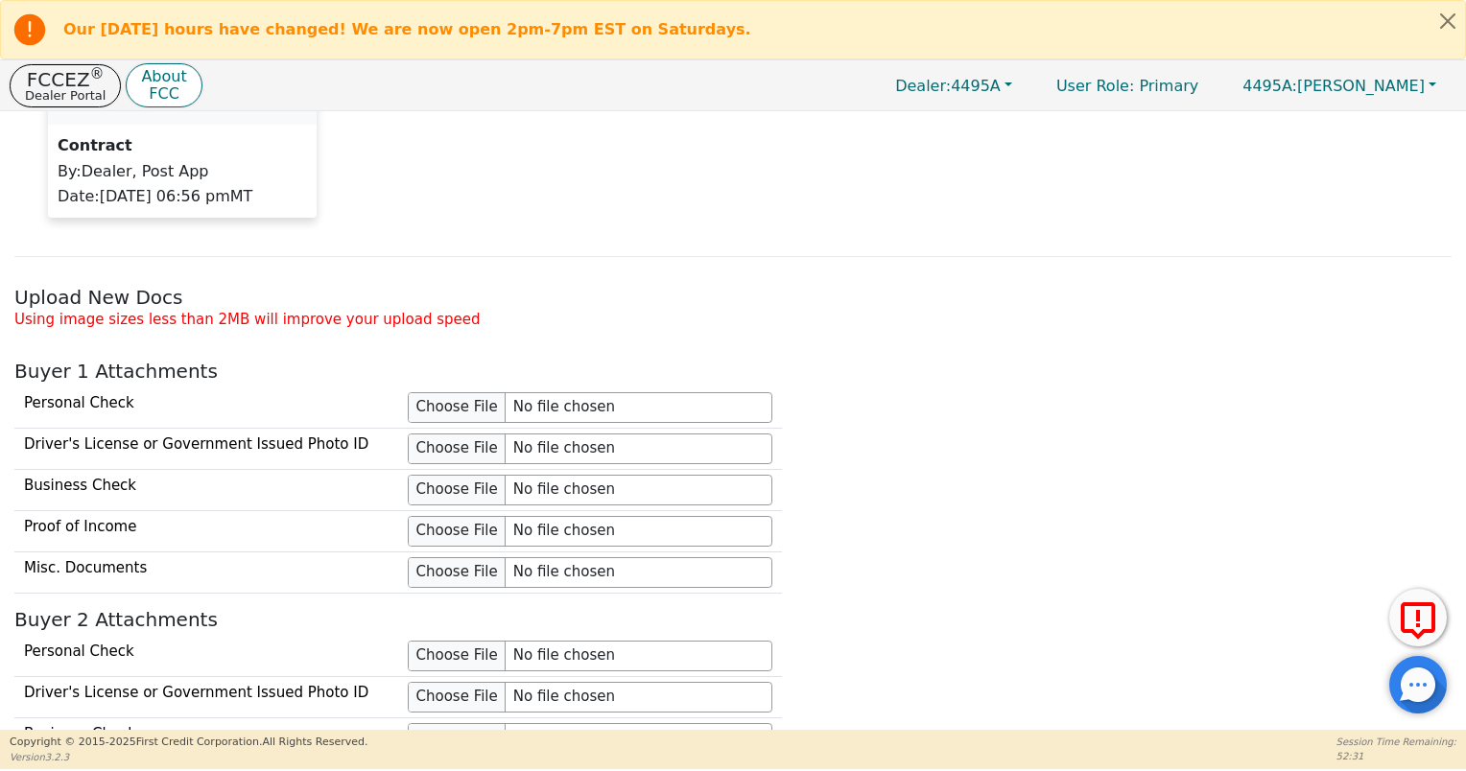
click at [1339, 258] on div "Attachments Oldest Newest pdf Contract By : Dealer, Post App Date : [DATE] 06:5…" at bounding box center [734, 54] width 1452 height 462
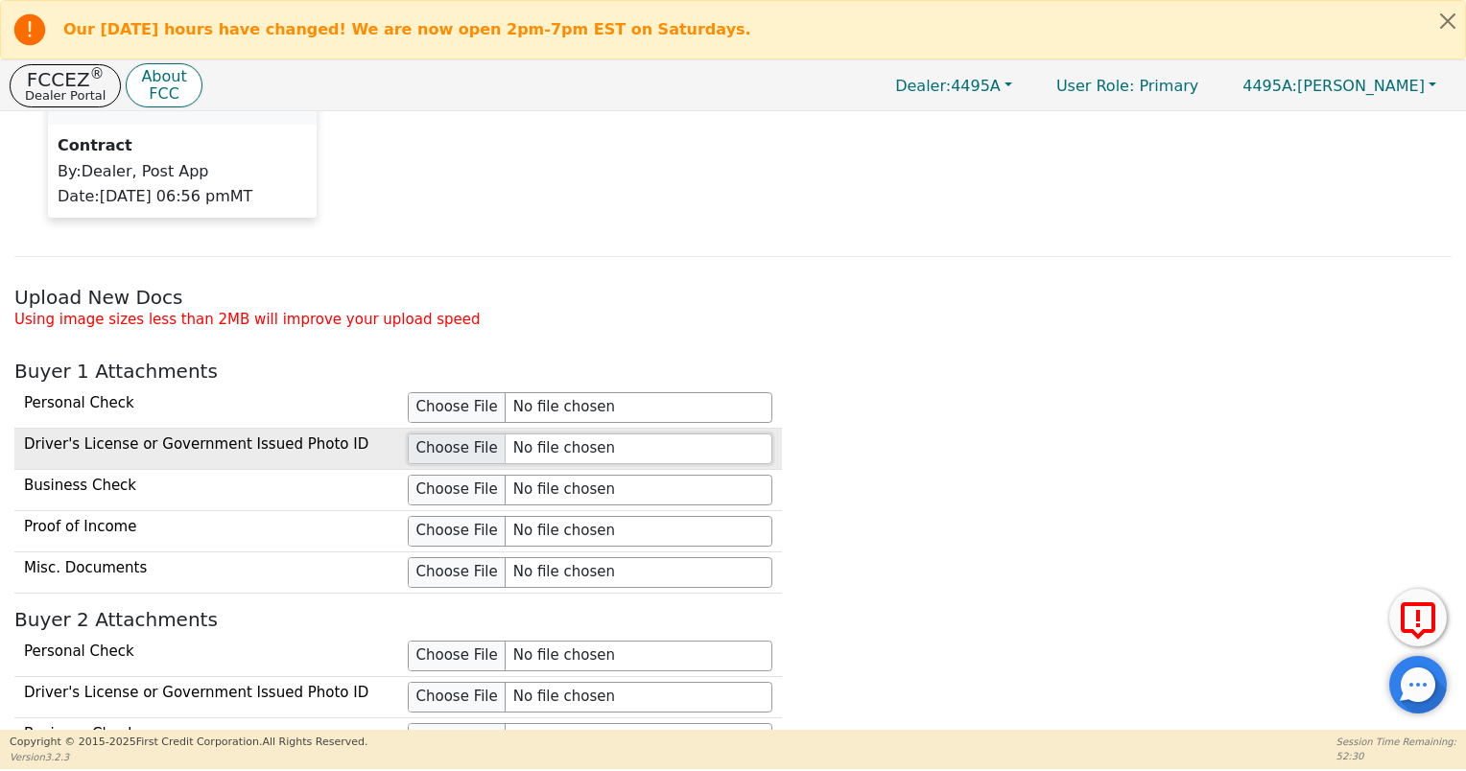
click at [418, 443] on input "file" at bounding box center [590, 449] width 365 height 31
type input "C:\fakepath\250927 [PERSON_NAME] ID.jpg"
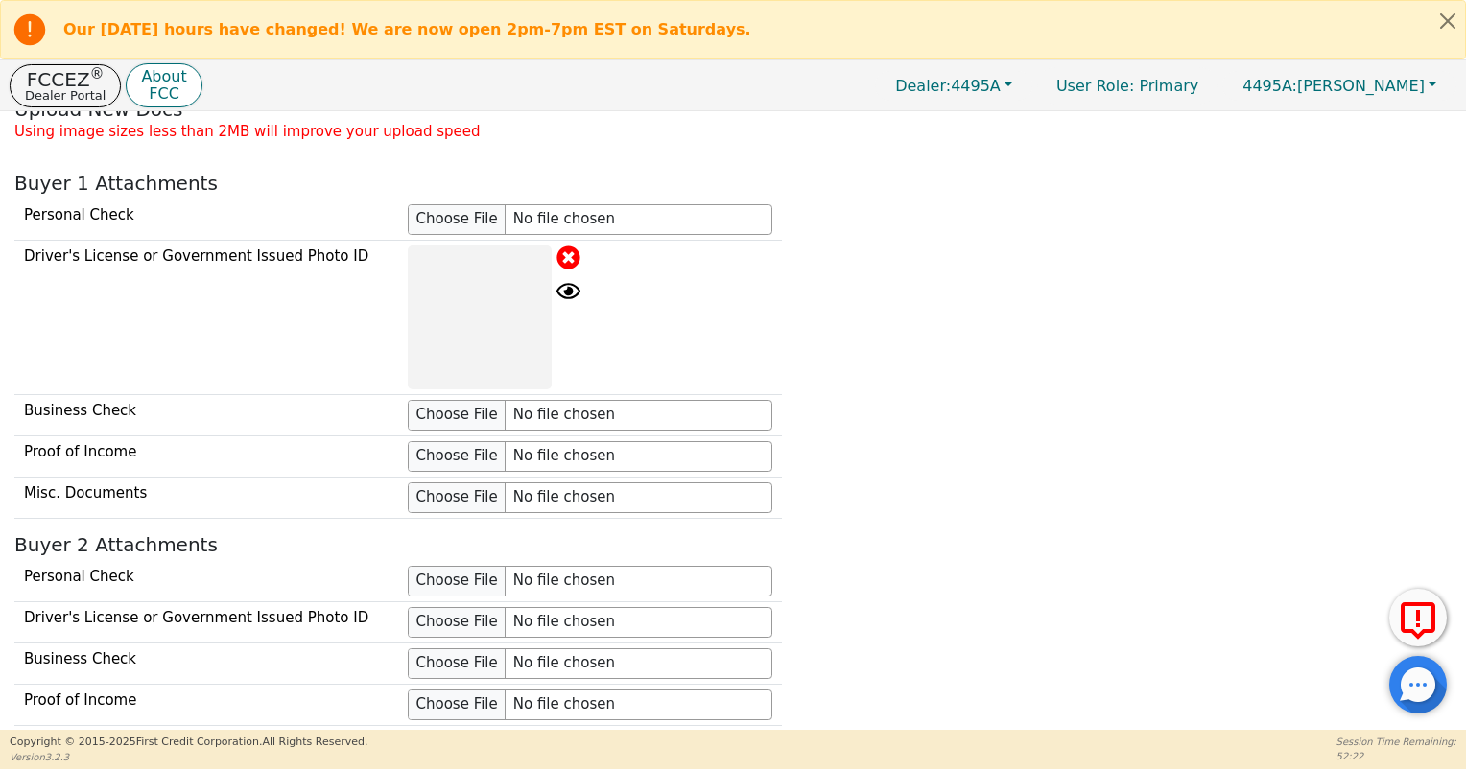
scroll to position [1887, 0]
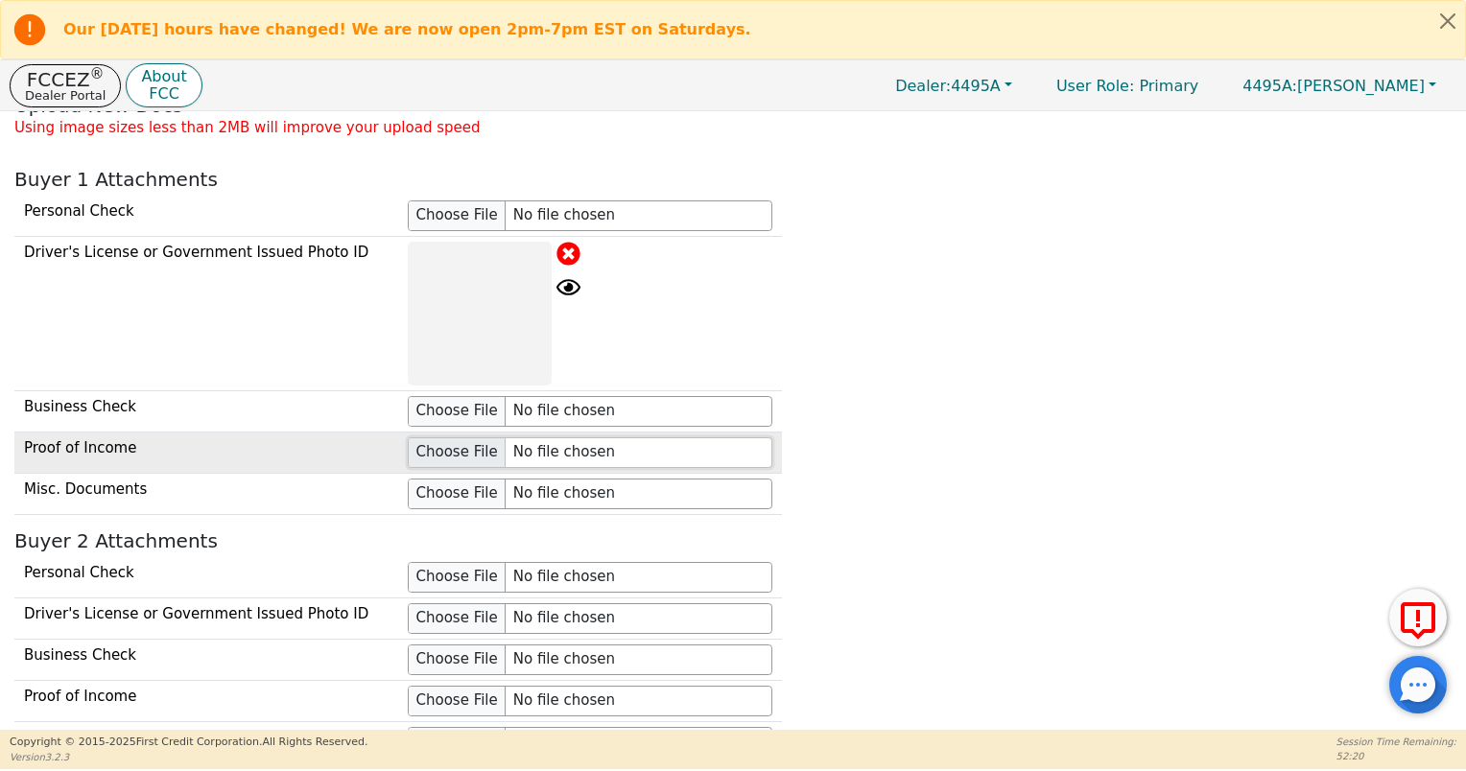
click at [449, 441] on input "file" at bounding box center [590, 453] width 365 height 31
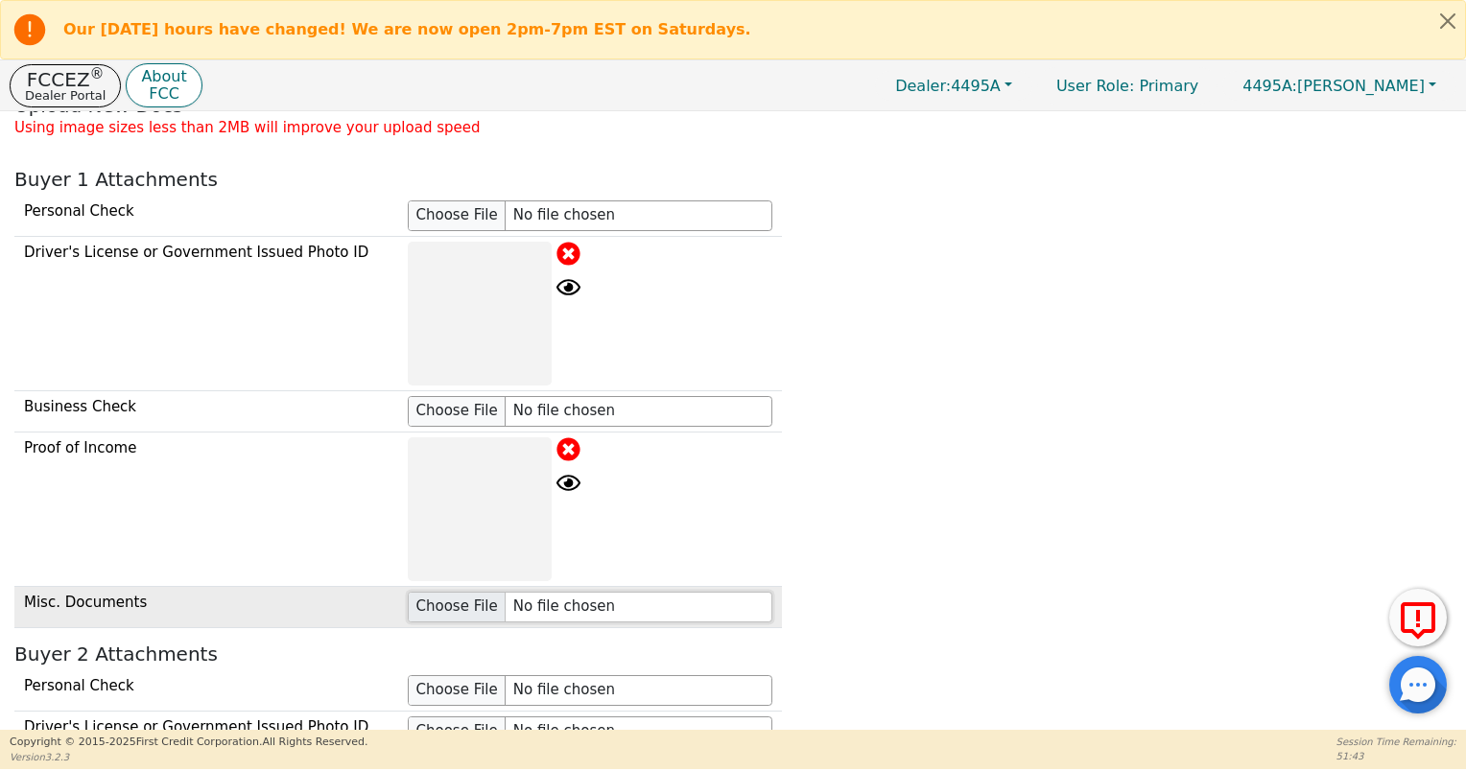
click at [487, 607] on input "file" at bounding box center [590, 607] width 365 height 31
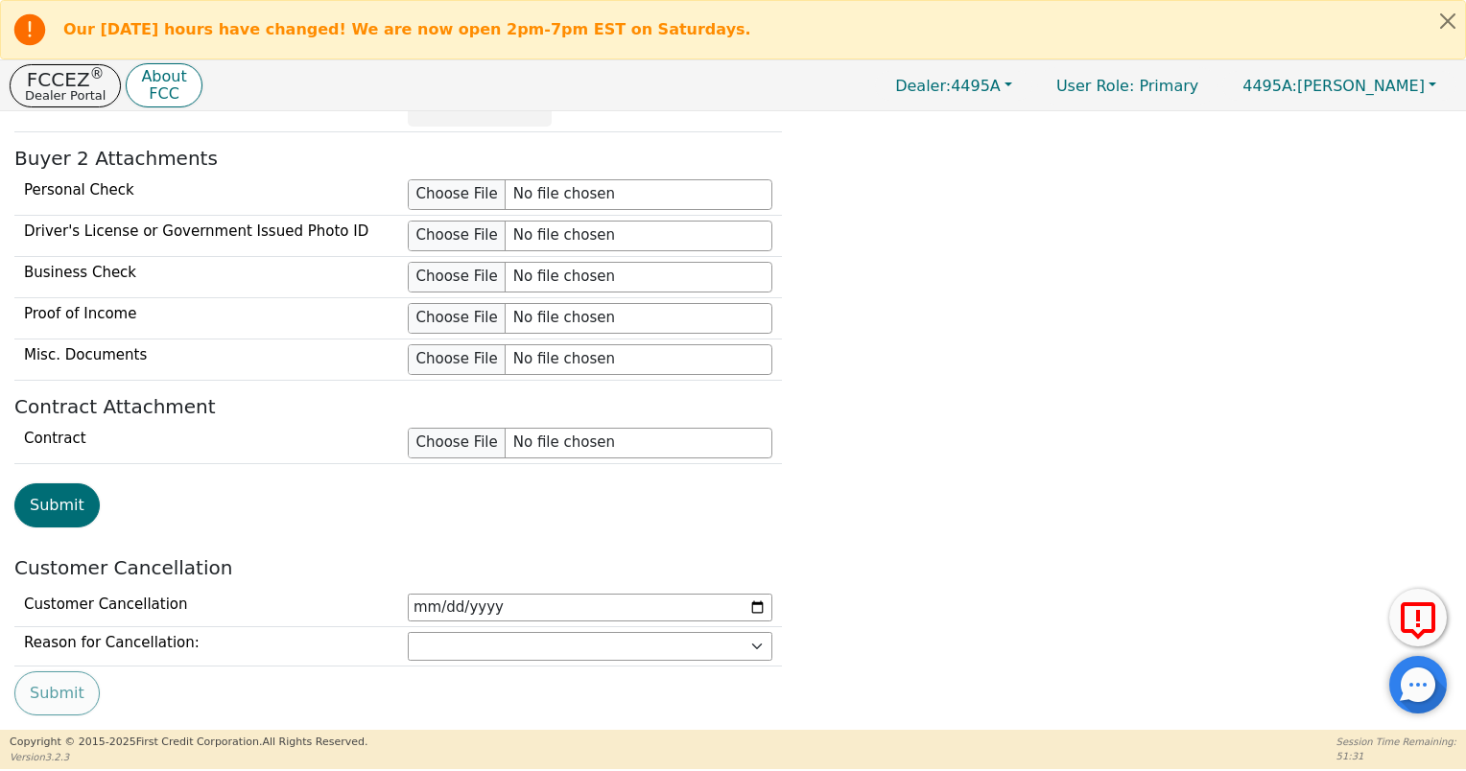
scroll to position [2525, 0]
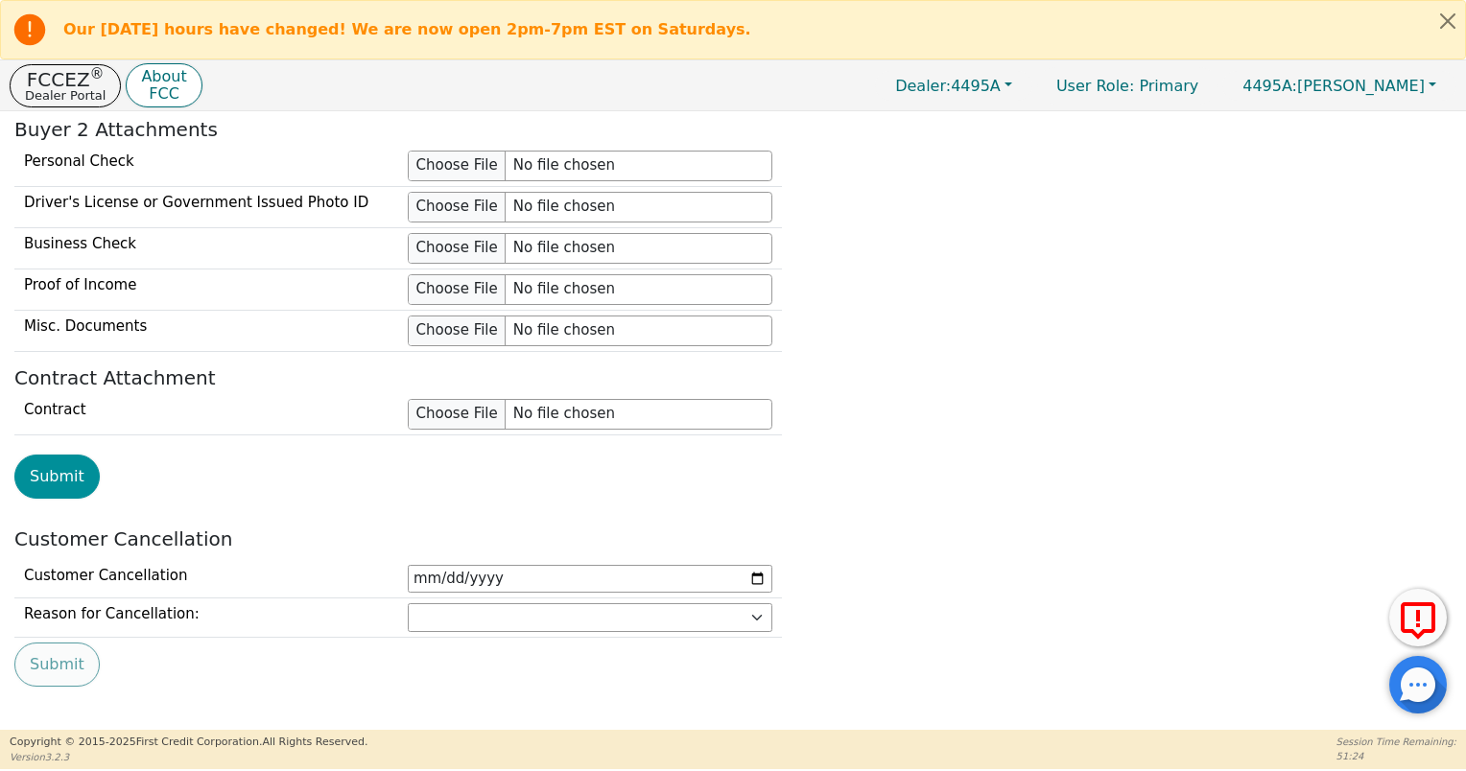
click at [54, 467] on button "Submit" at bounding box center [56, 477] width 85 height 44
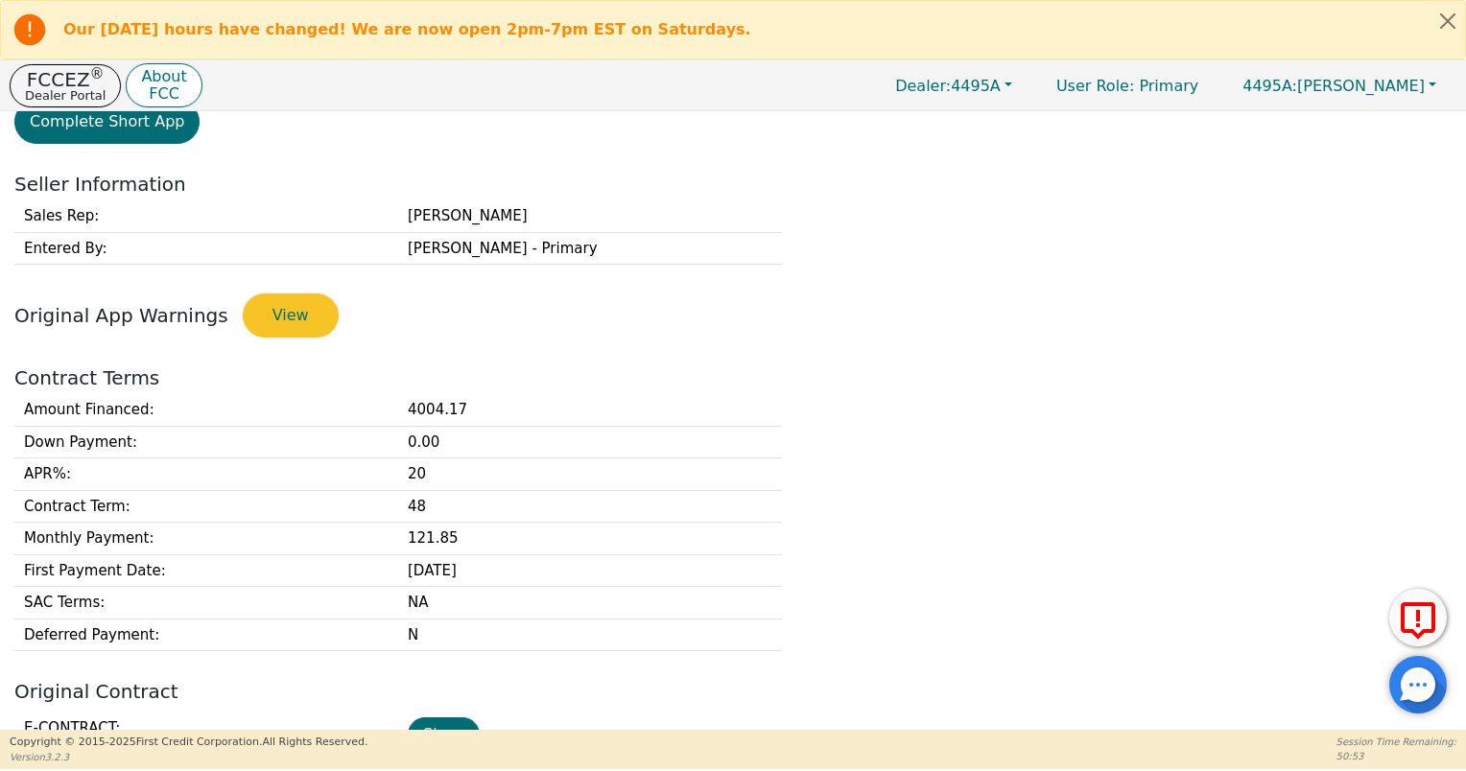
scroll to position [458, 0]
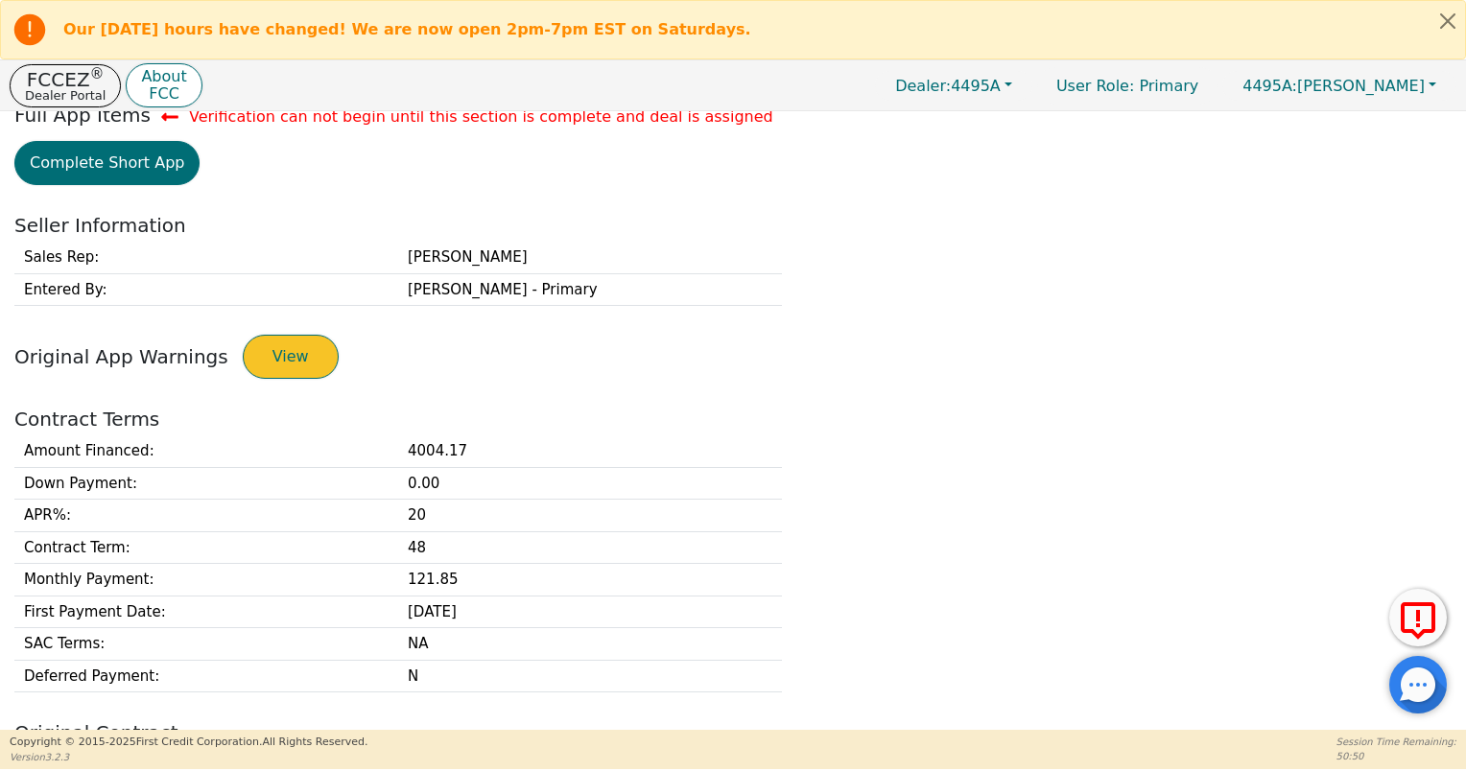
click at [295, 356] on button "View" at bounding box center [291, 357] width 96 height 44
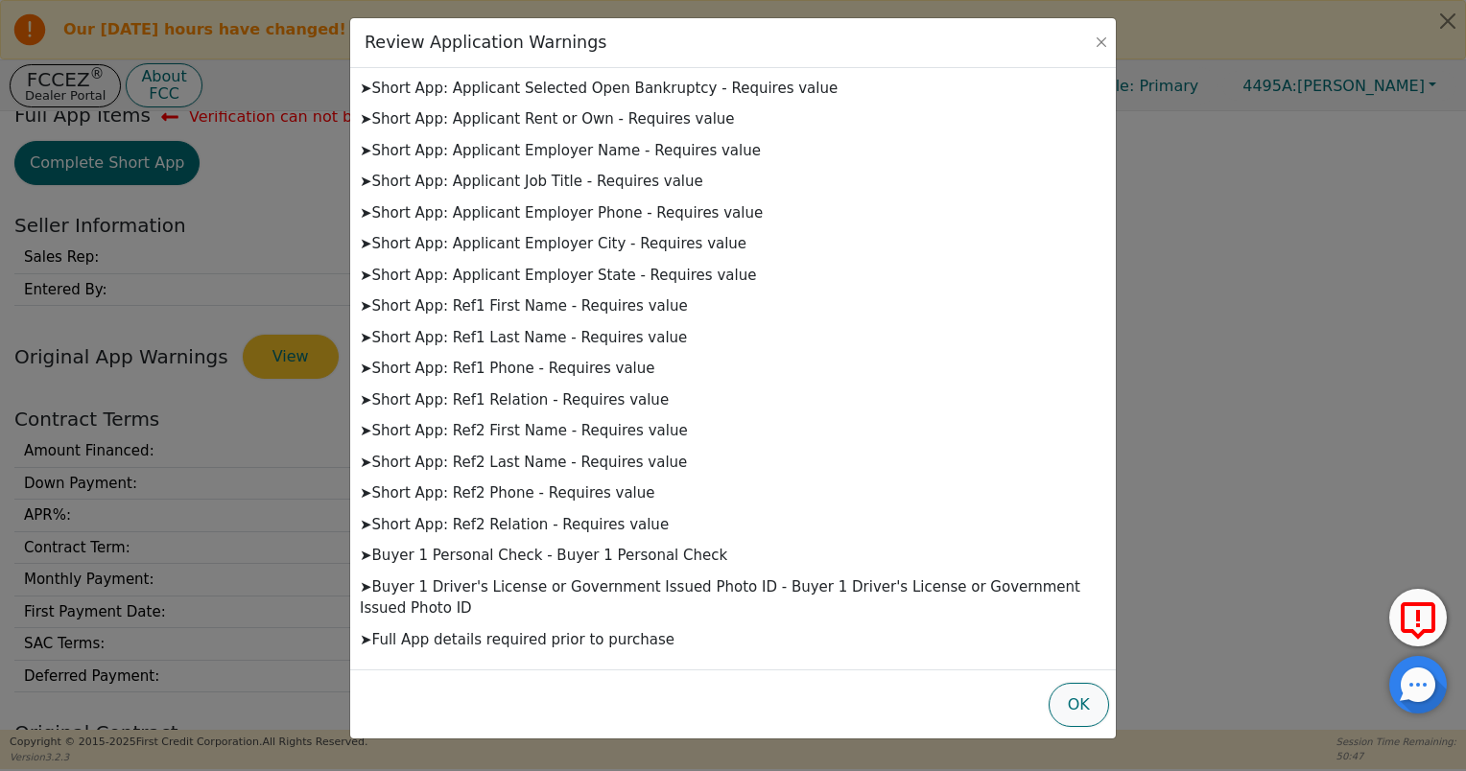
click at [1074, 687] on button "OK" at bounding box center [1079, 705] width 60 height 44
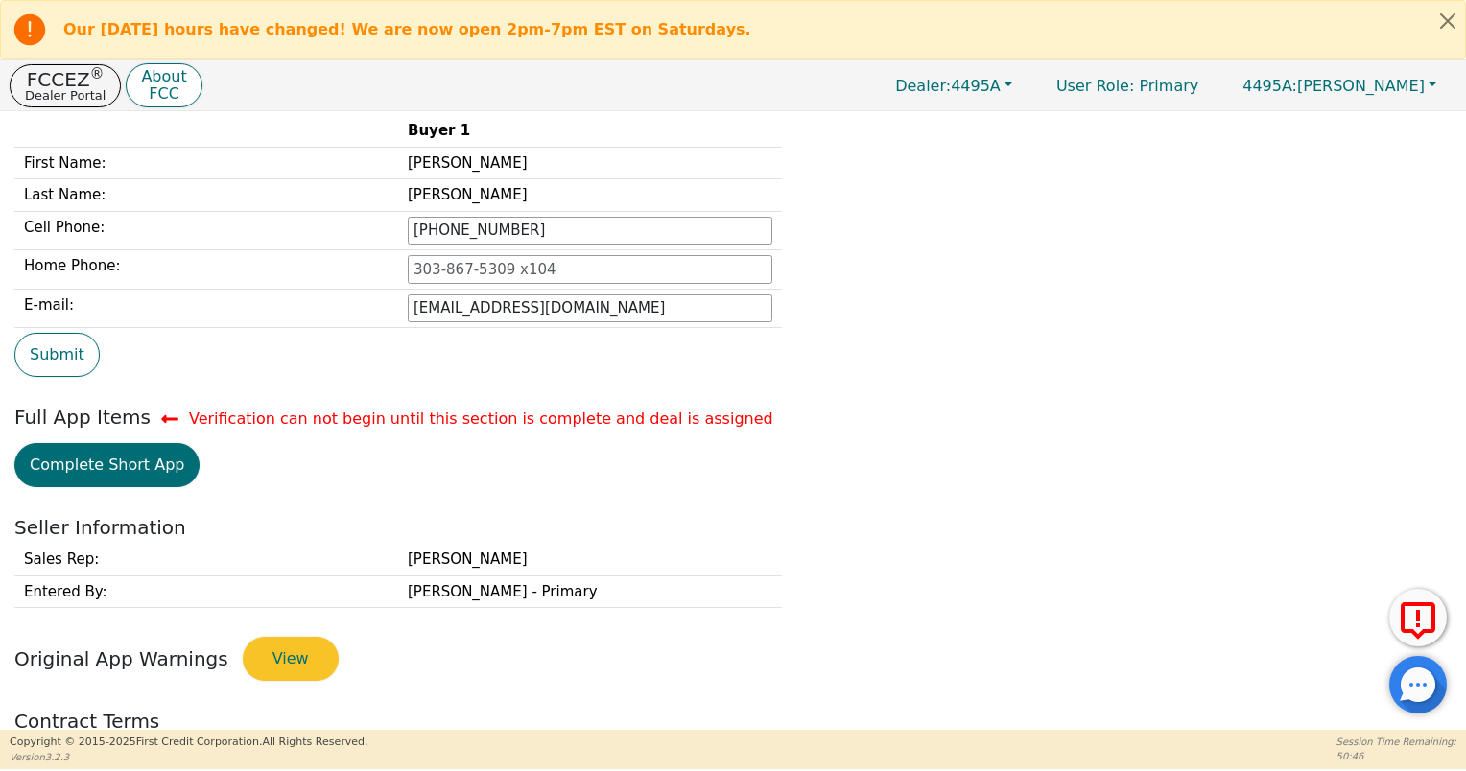
scroll to position [0, 0]
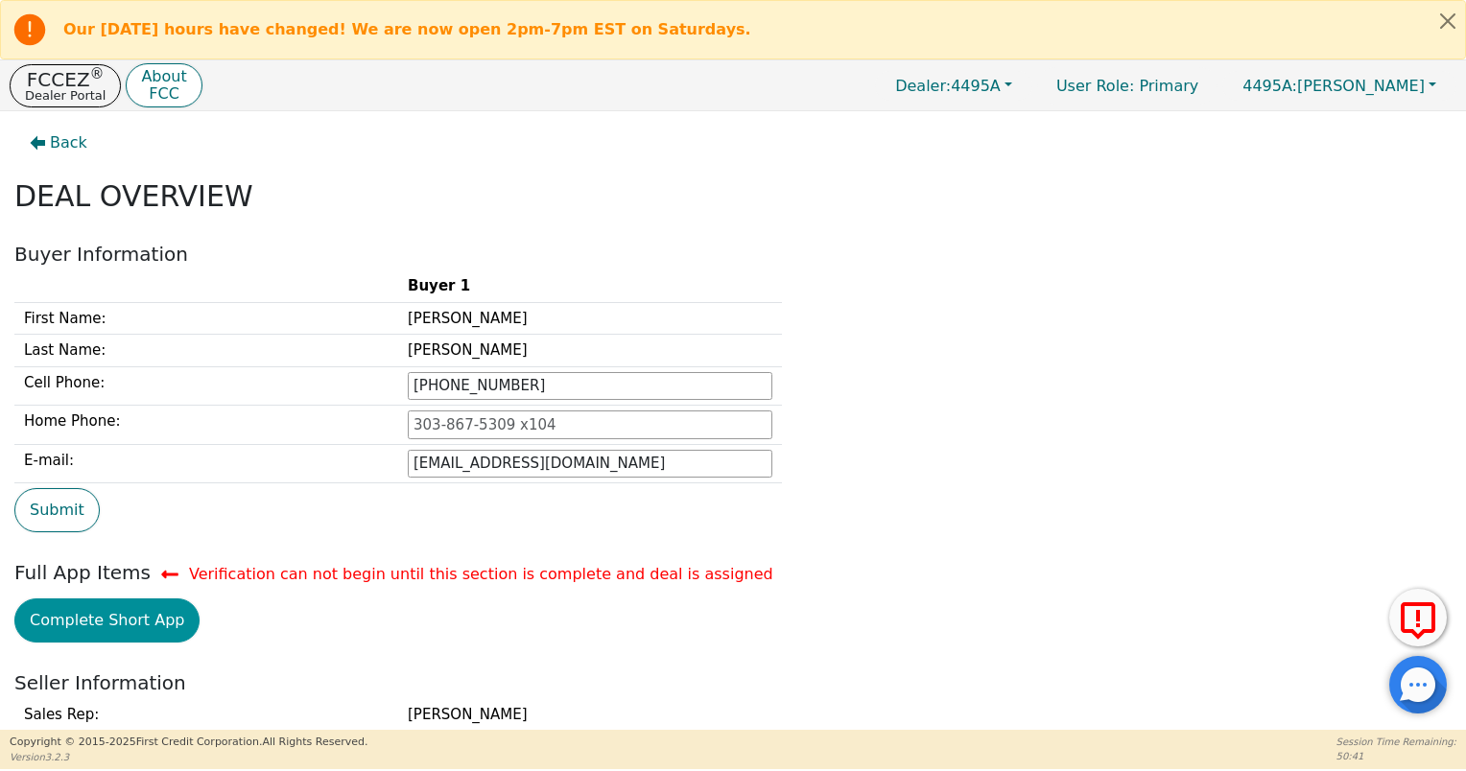
click at [120, 624] on button "Complete Short App" at bounding box center [106, 621] width 185 height 44
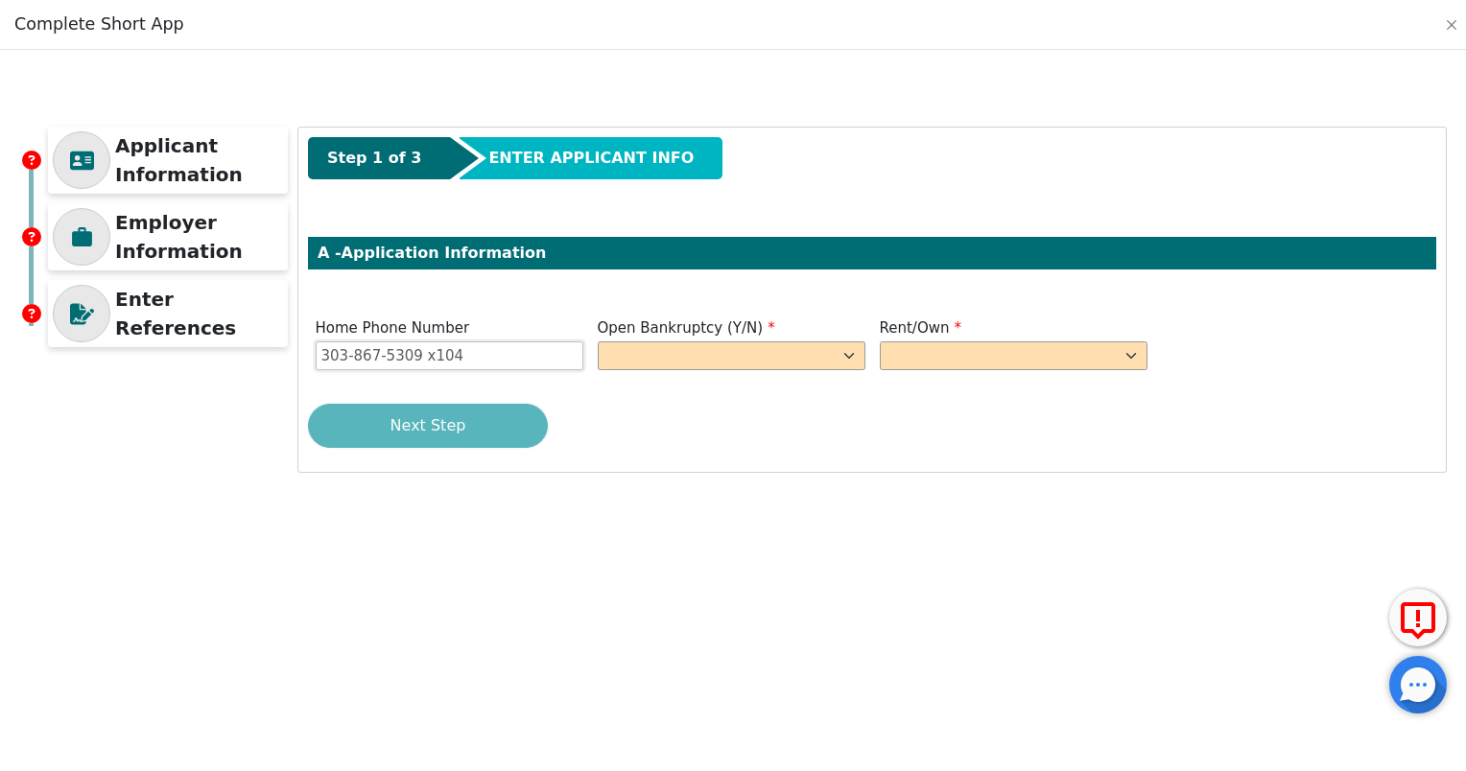
click at [521, 365] on input "Home Phone Number" at bounding box center [450, 356] width 268 height 29
click at [532, 349] on input "Home Phone Number" at bounding box center [450, 356] width 268 height 29
type input "[PHONE_NUMBER]"
click at [696, 365] on select "Yes No" at bounding box center [732, 356] width 268 height 29
select select "n"
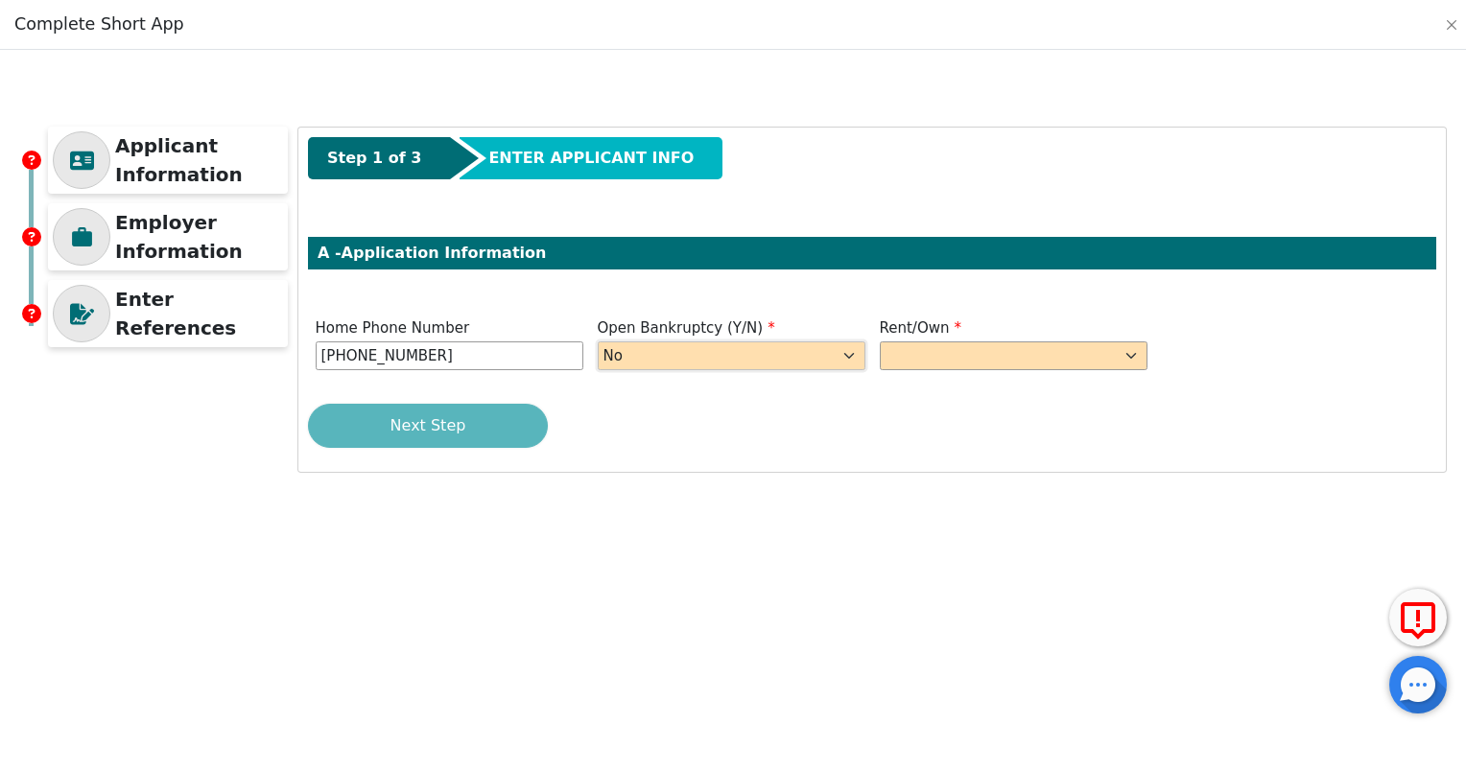
click at [598, 342] on select "Yes No" at bounding box center [732, 356] width 268 height 29
click at [928, 351] on select "Rent Own" at bounding box center [1014, 356] width 268 height 29
select select "Own"
click at [880, 342] on select "Rent Own" at bounding box center [1014, 356] width 268 height 29
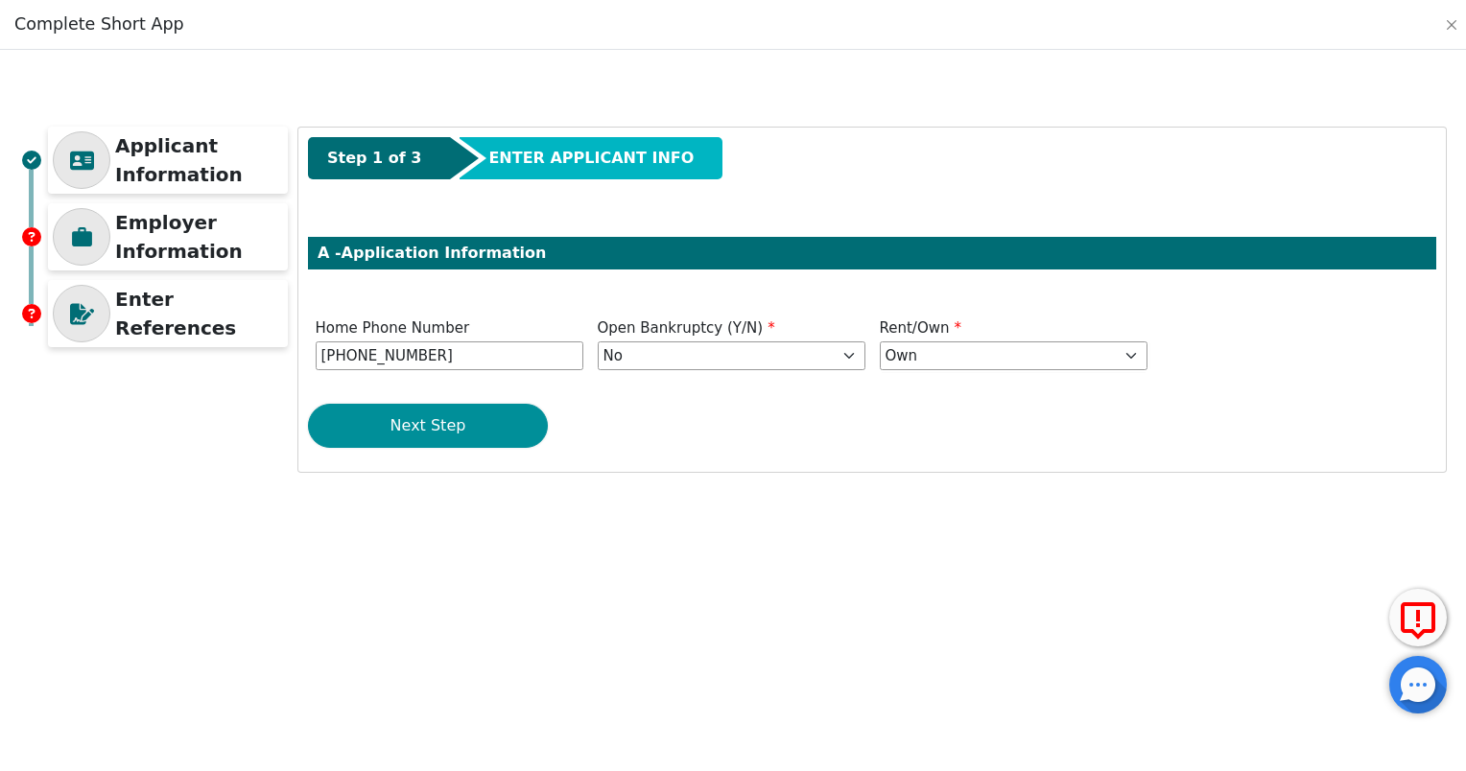
click at [499, 436] on button "Next Step" at bounding box center [428, 426] width 240 height 44
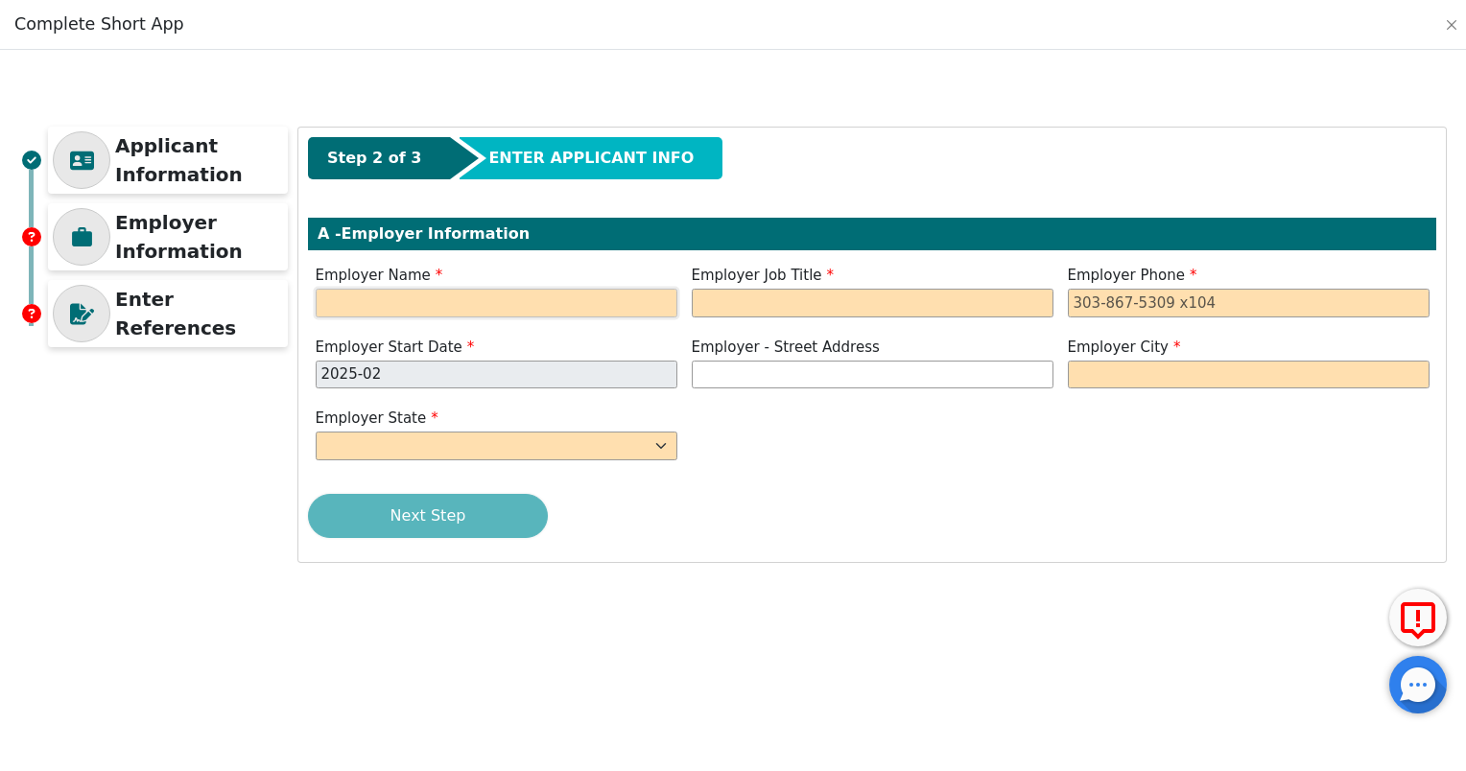
click at [479, 299] on input "text" at bounding box center [497, 303] width 362 height 29
type input "Signature Health Services"
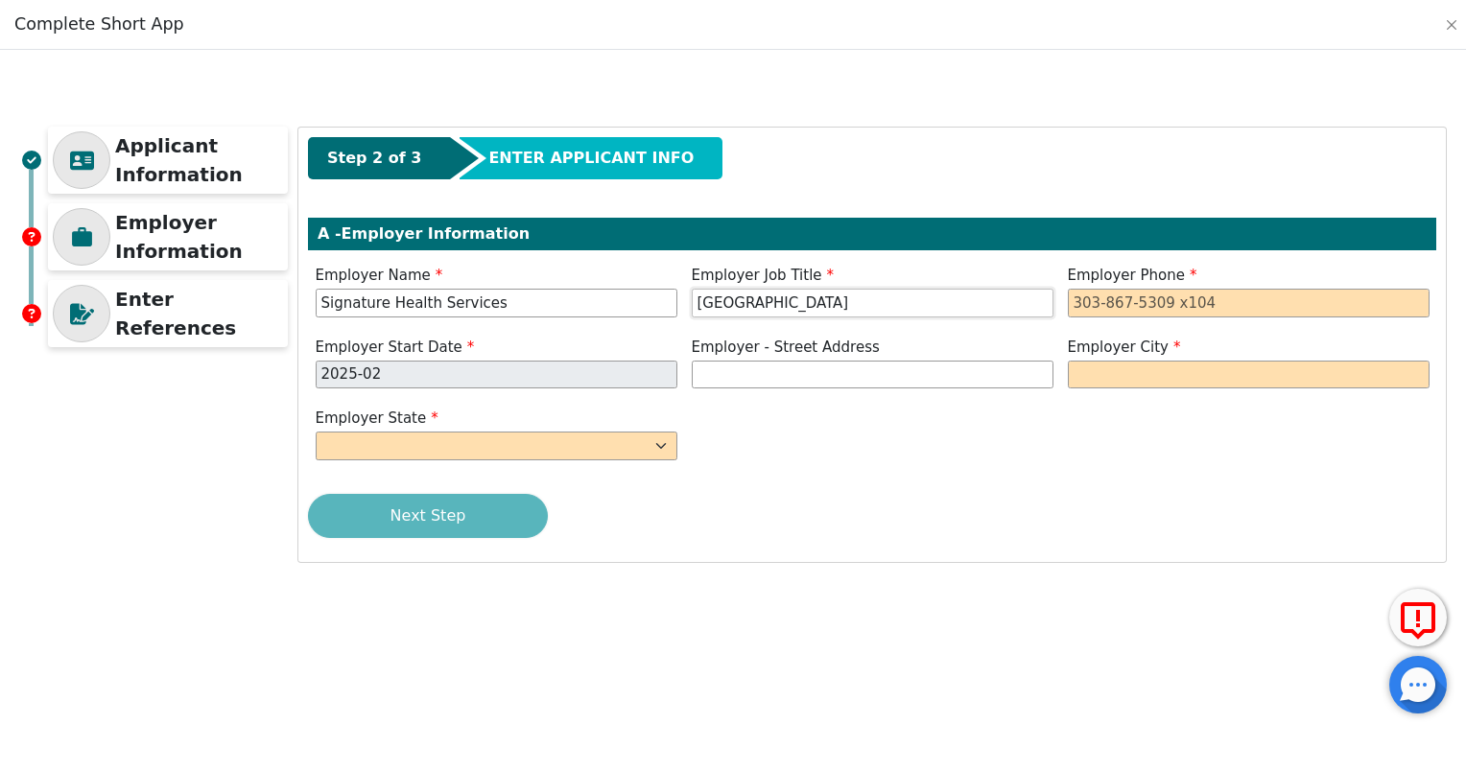
type input "[GEOGRAPHIC_DATA]"
type input "[PHONE_NUMBER]"
click at [724, 372] on input "text" at bounding box center [873, 375] width 362 height 29
drag, startPoint x: 917, startPoint y: 376, endPoint x: 1135, endPoint y: 383, distance: 217.9
click at [1087, 408] on div "Step 2 of 3 ENTER APPLICANT INFO A - Employer Information Employer Name Signatu…" at bounding box center [872, 345] width 1148 height 435
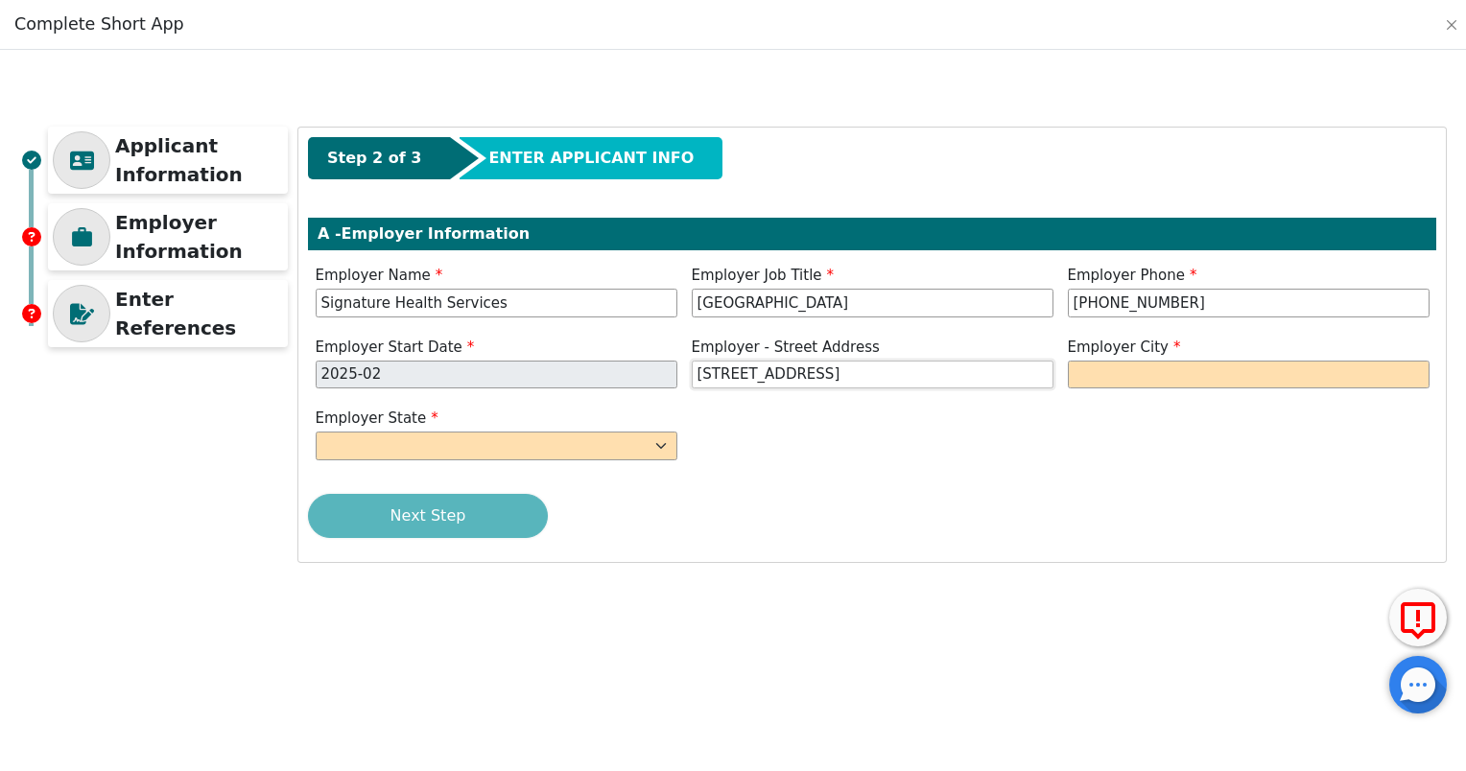
type input "[STREET_ADDRESS]"
click at [1158, 365] on input "text" at bounding box center [1249, 375] width 362 height 29
paste input "[GEOGRAPHIC_DATA] [GEOGRAPHIC_DATA] 77521"
type input "Baytown"
drag, startPoint x: 920, startPoint y: 373, endPoint x: 1171, endPoint y: 407, distance: 252.7
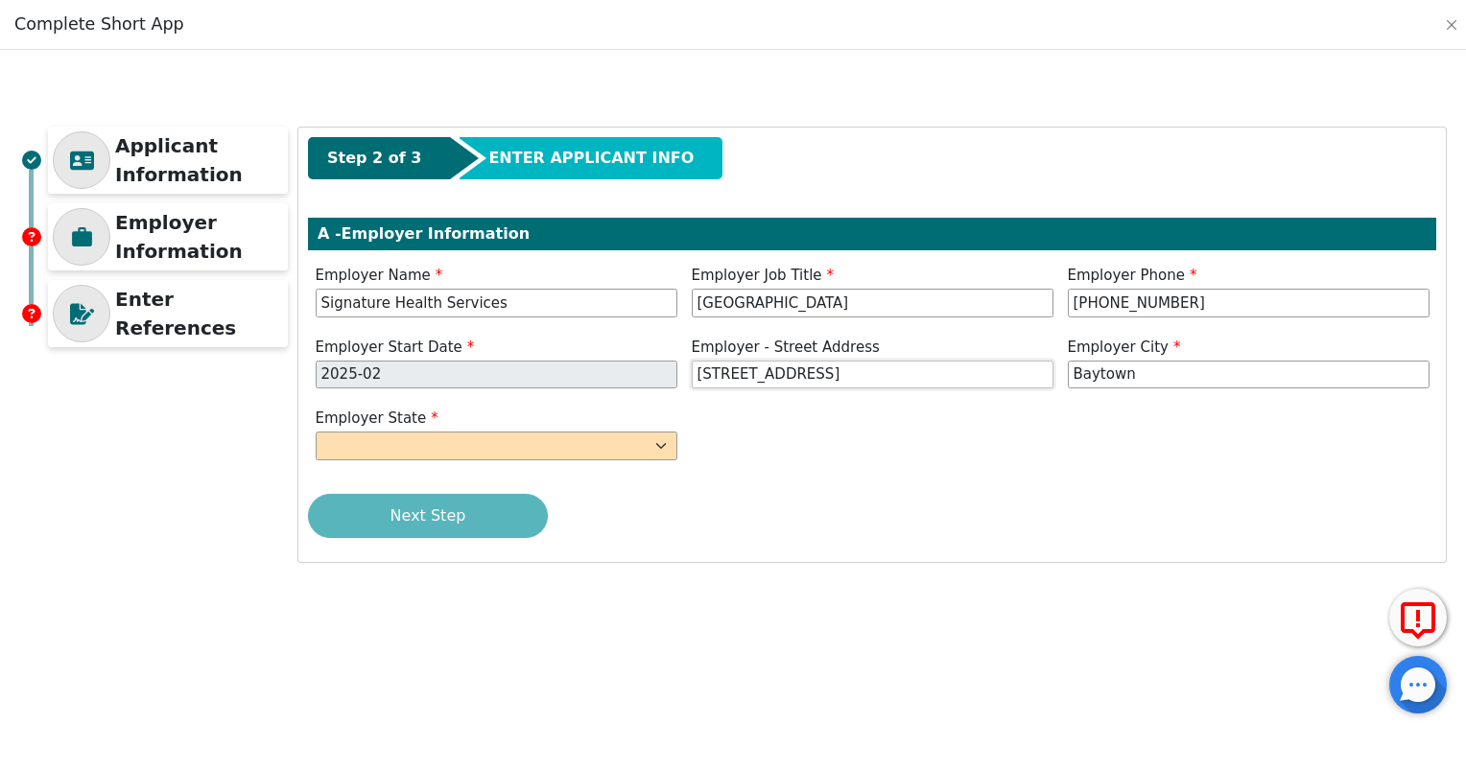
click at [1171, 407] on div "Step 2 of 3 ENTER APPLICANT INFO A - Employer Information Employer Name Signatu…" at bounding box center [872, 345] width 1148 height 435
type input "[STREET_ADDRESS]"
click at [566, 453] on select "AK AL AR AZ CA CO CT DC DE FL [GEOGRAPHIC_DATA] HI IA ID [GEOGRAPHIC_DATA] IN K…" at bounding box center [497, 446] width 362 height 29
select select "[GEOGRAPHIC_DATA]"
click at [316, 432] on select "AK AL AR AZ CA CO CT DC DE FL [GEOGRAPHIC_DATA] HI IA ID [GEOGRAPHIC_DATA] IN K…" at bounding box center [497, 446] width 362 height 29
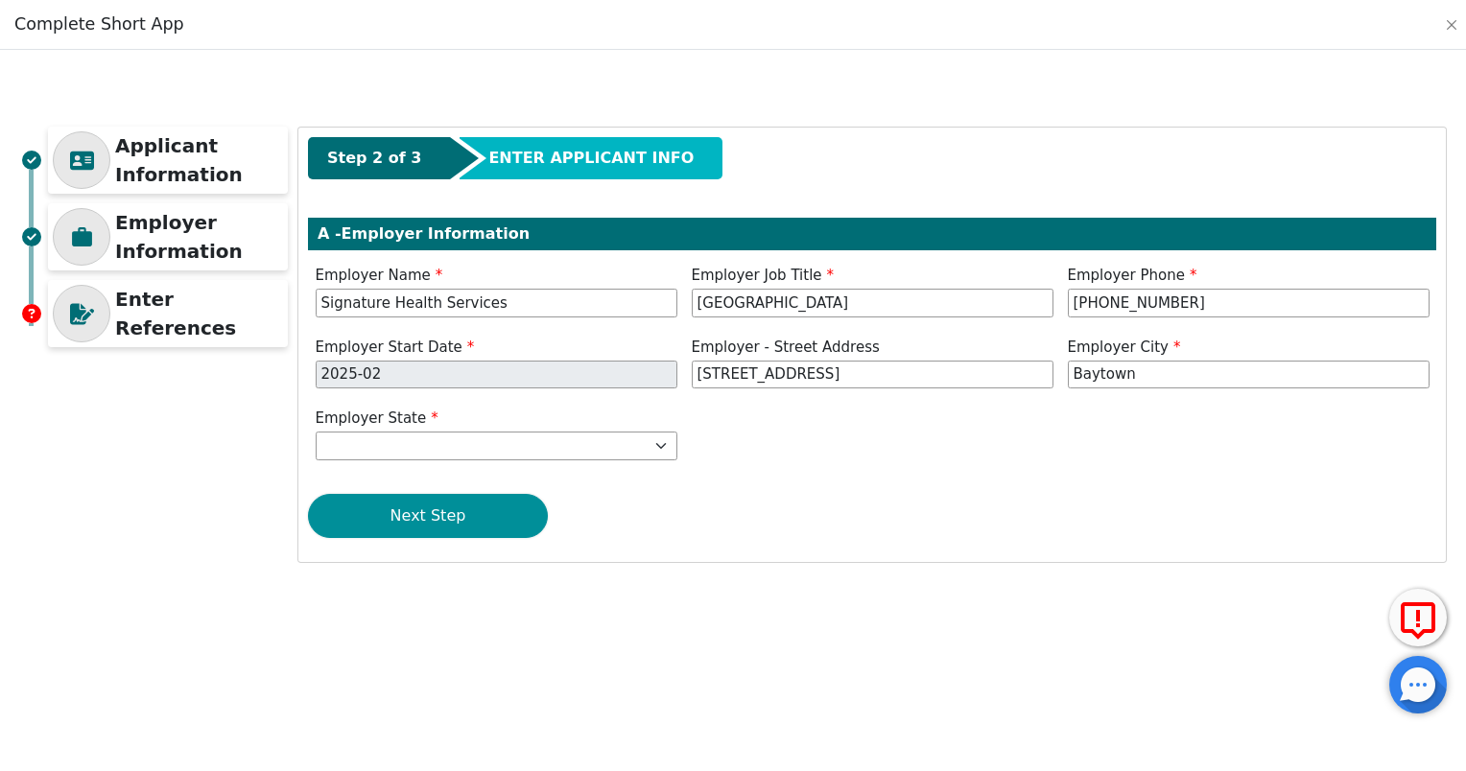
click at [422, 522] on button "Next Step" at bounding box center [428, 516] width 240 height 44
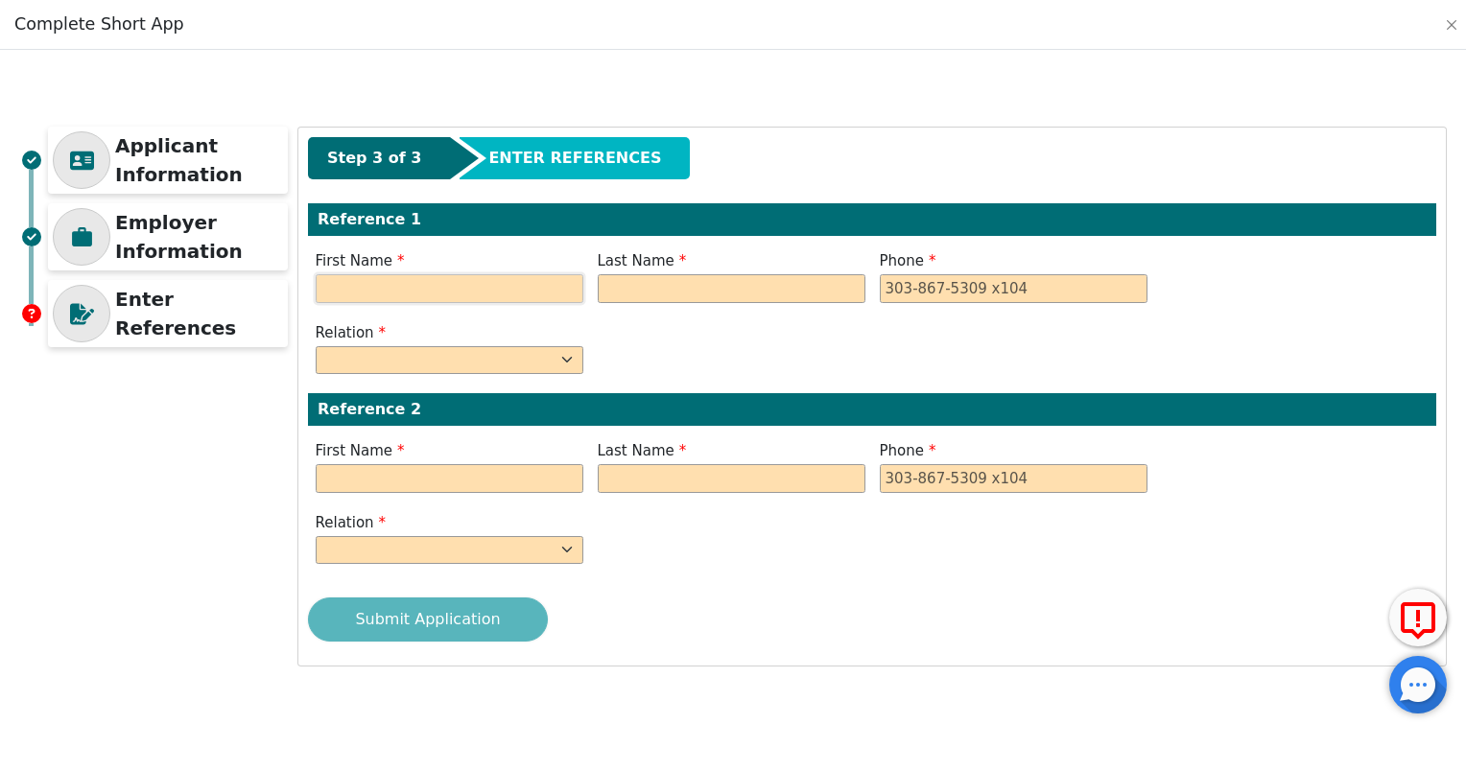
click at [544, 285] on input "text" at bounding box center [450, 288] width 268 height 29
type input "[PERSON_NAME]"
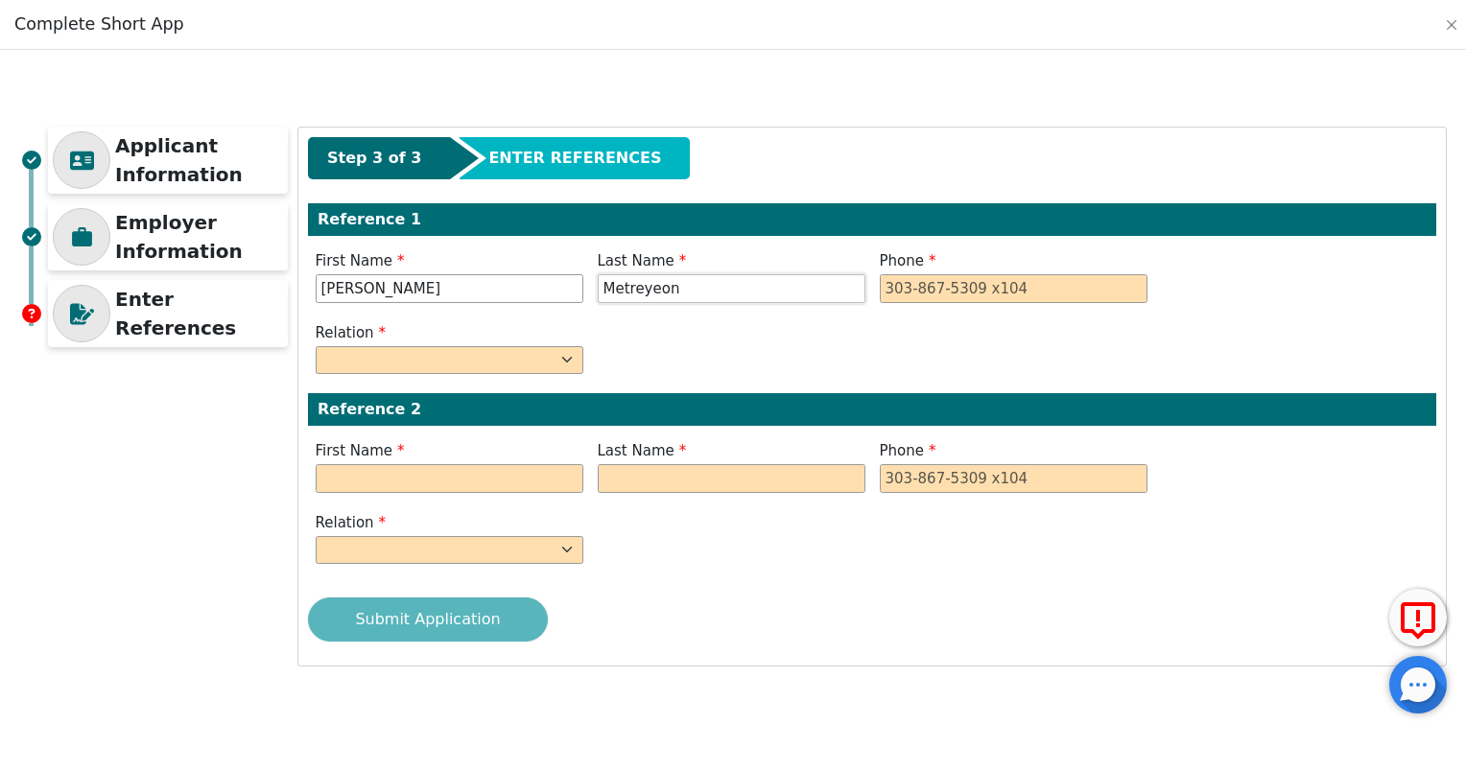
type input "Metreyeon"
type input "[PHONE_NUMBER]"
click at [453, 374] on div "Relation FATHER MOTHER SISTER BROTHER DAUGHTER SON CO-WORKER NEIGHBOR FRIEND CO…" at bounding box center [449, 351] width 282 height 58
click at [451, 361] on select "FATHER MOTHER SISTER BROTHER DAUGHTER SON CO-WORKER NEIGHBOR FRIEND COUSIN G-MO…" at bounding box center [450, 360] width 268 height 29
select select "FRIEND"
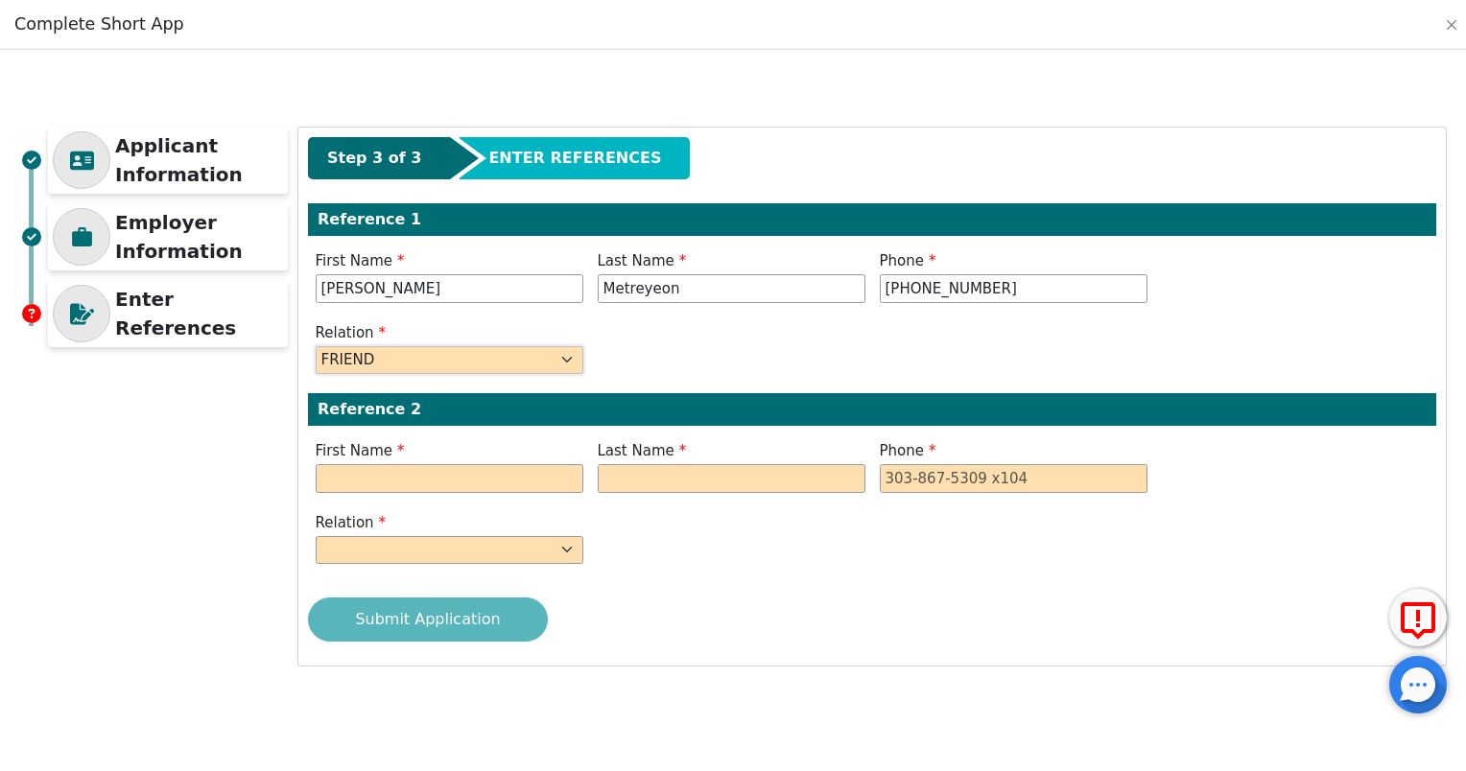
click at [316, 346] on select "FATHER MOTHER SISTER BROTHER DAUGHTER SON CO-WORKER NEIGHBOR FRIEND COUSIN G-MO…" at bounding box center [450, 360] width 268 height 29
click at [461, 474] on input "text" at bounding box center [450, 478] width 268 height 29
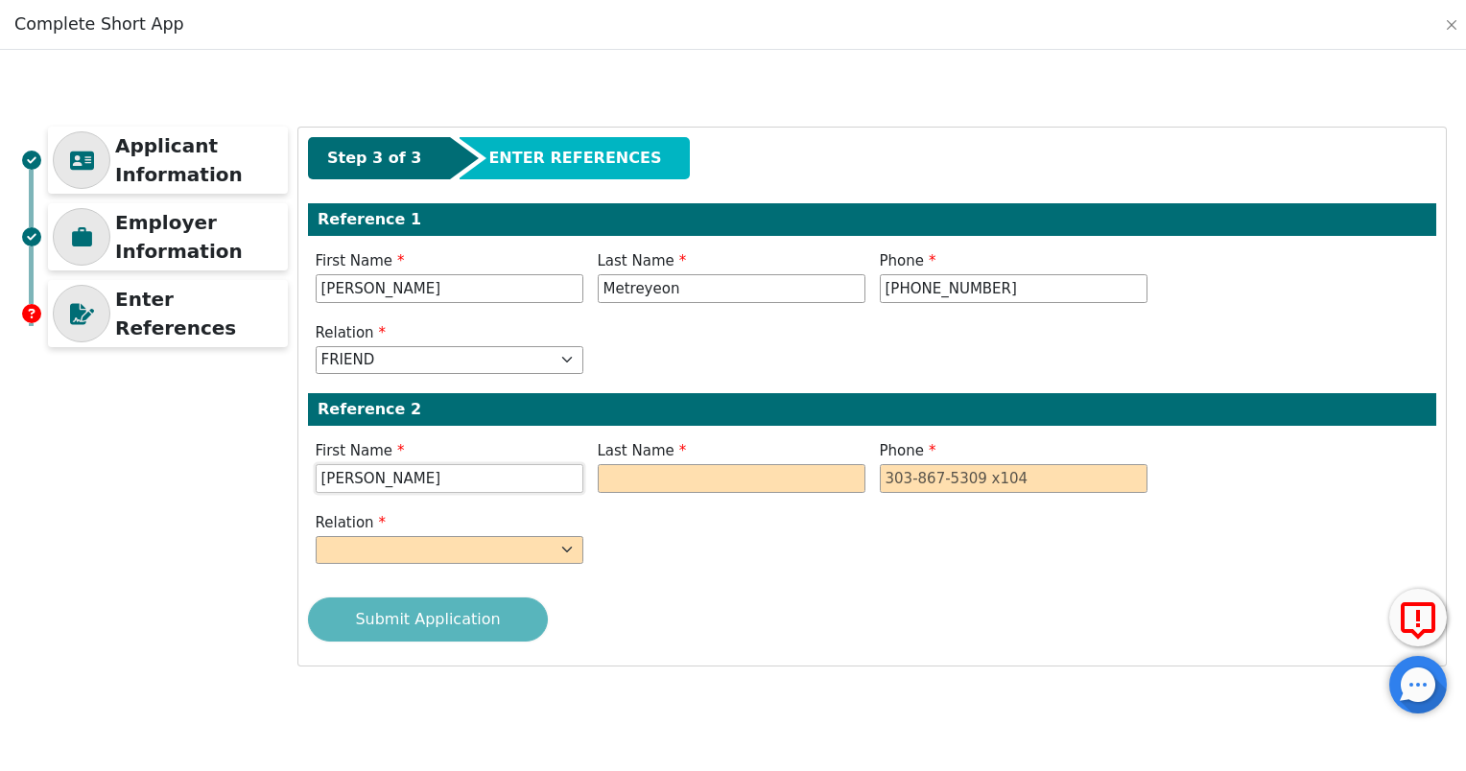
type input "[PERSON_NAME]"
type input "Metreyeon"
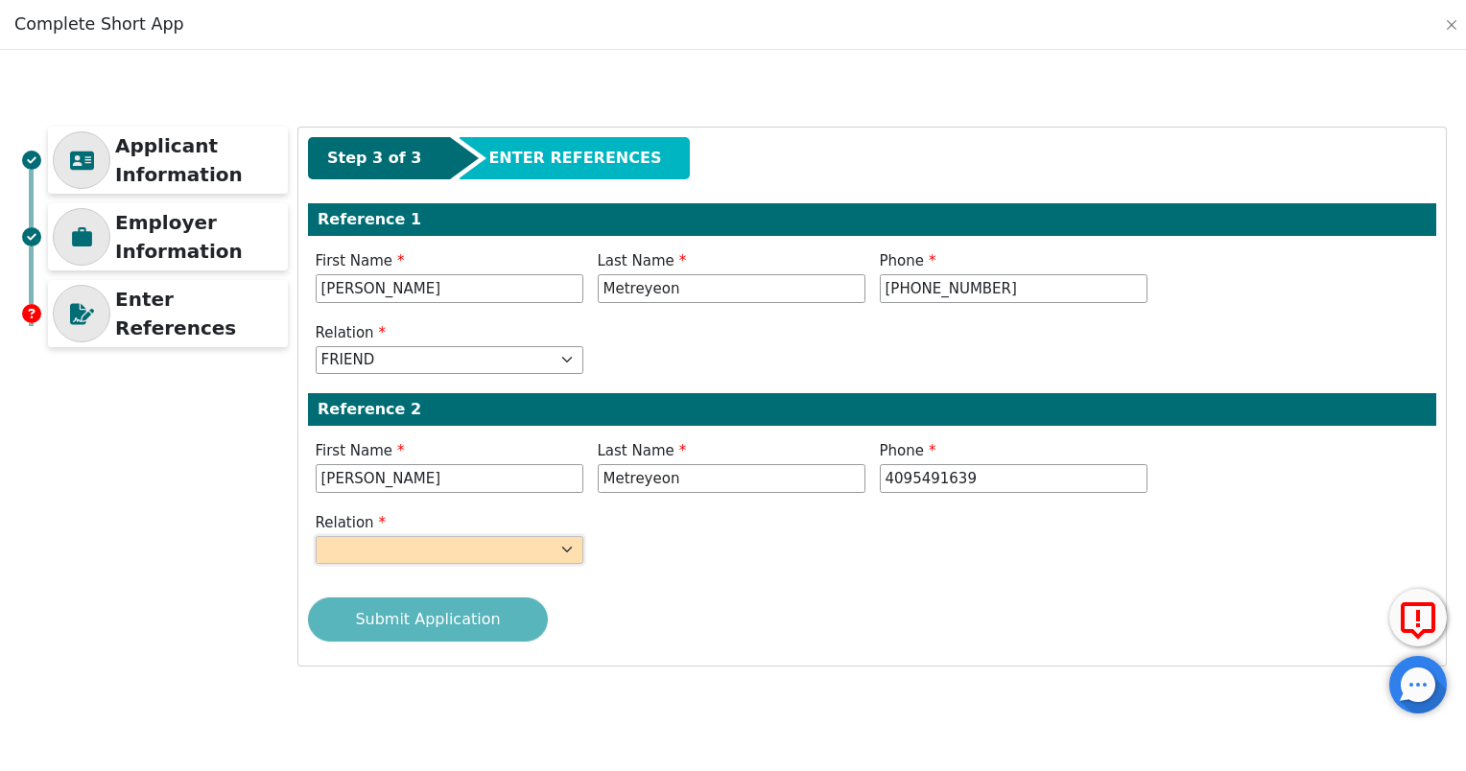
type input "[PHONE_NUMBER]"
click at [444, 546] on select "FATHER MOTHER SISTER BROTHER DAUGHTER SON CO-WORKER NEIGHBOR FRIEND COUSIN G-MO…" at bounding box center [450, 550] width 268 height 29
select select "FRIEND"
click at [316, 536] on select "FATHER MOTHER SISTER BROTHER DAUGHTER SON CO-WORKER NEIGHBOR FRIEND COUSIN G-MO…" at bounding box center [450, 550] width 268 height 29
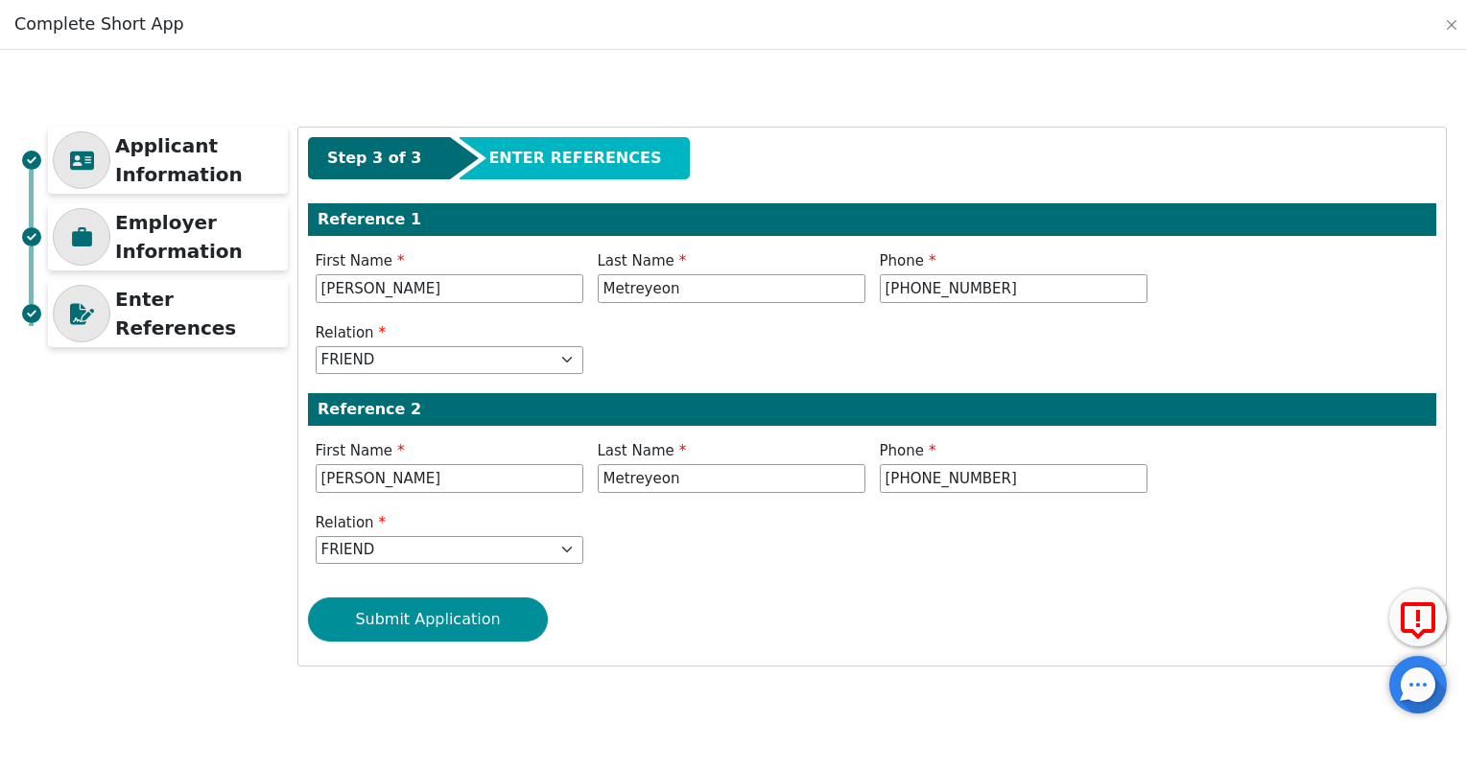
click at [457, 616] on button "Submit Application" at bounding box center [428, 620] width 240 height 44
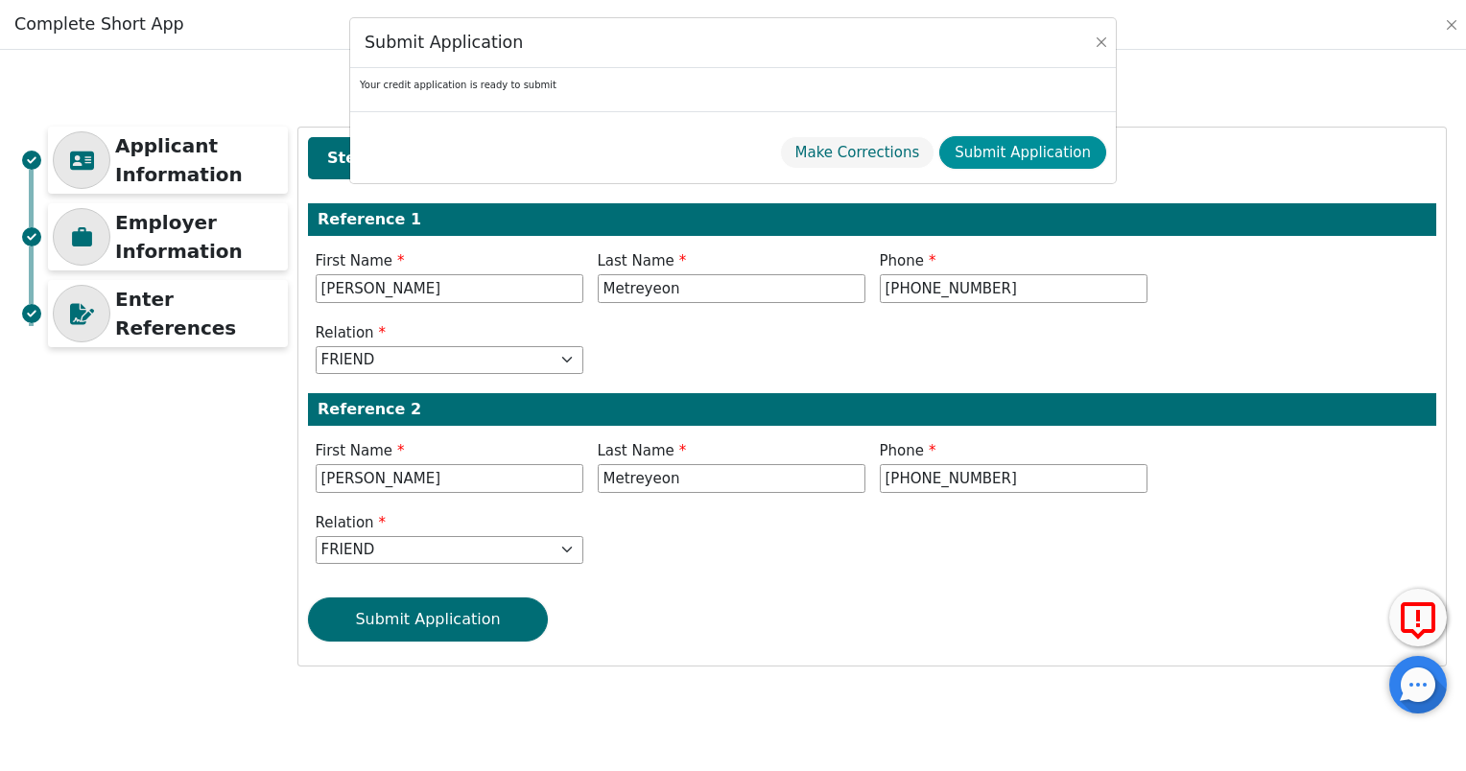
click at [1086, 153] on button "Submit Application" at bounding box center [1022, 153] width 167 height 34
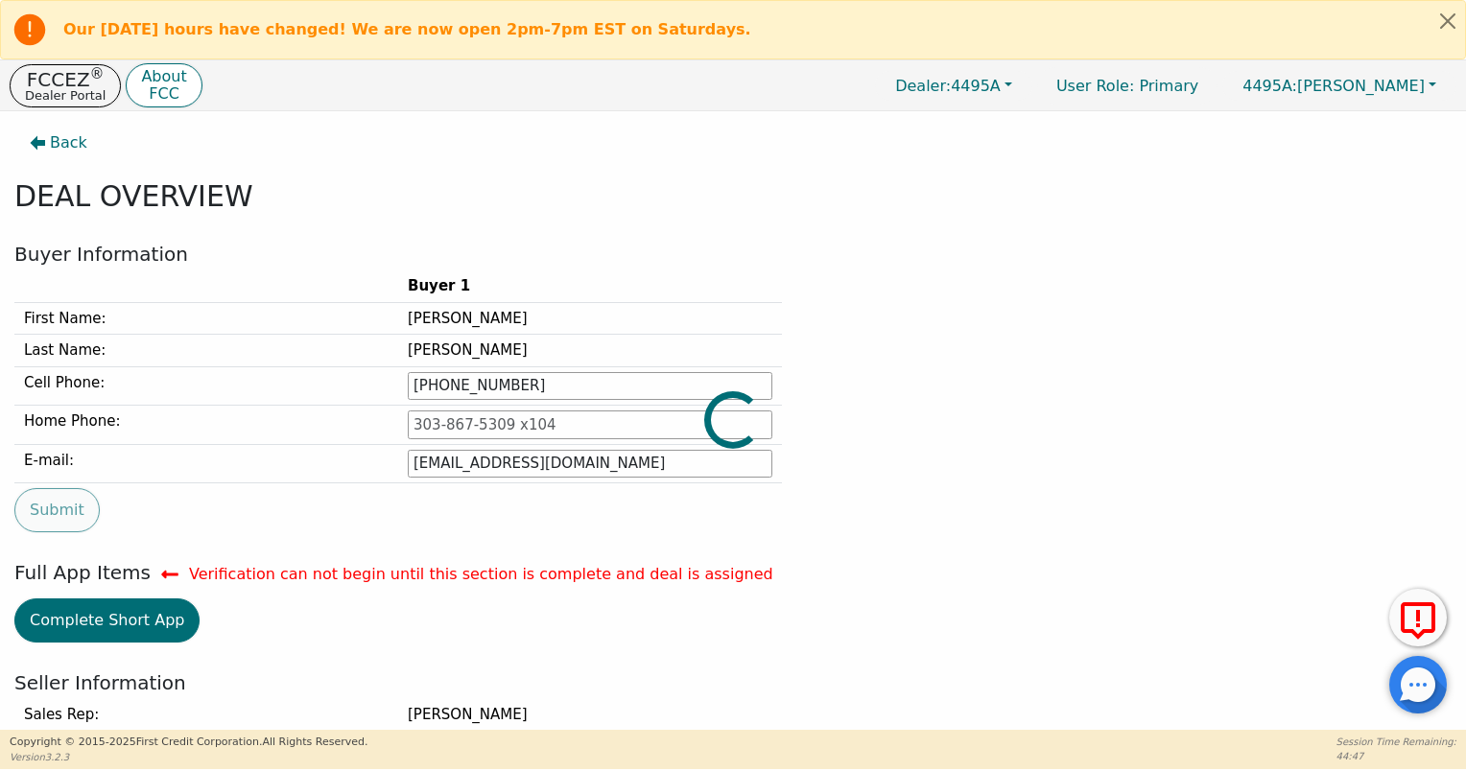
type input "[PHONE_NUMBER]"
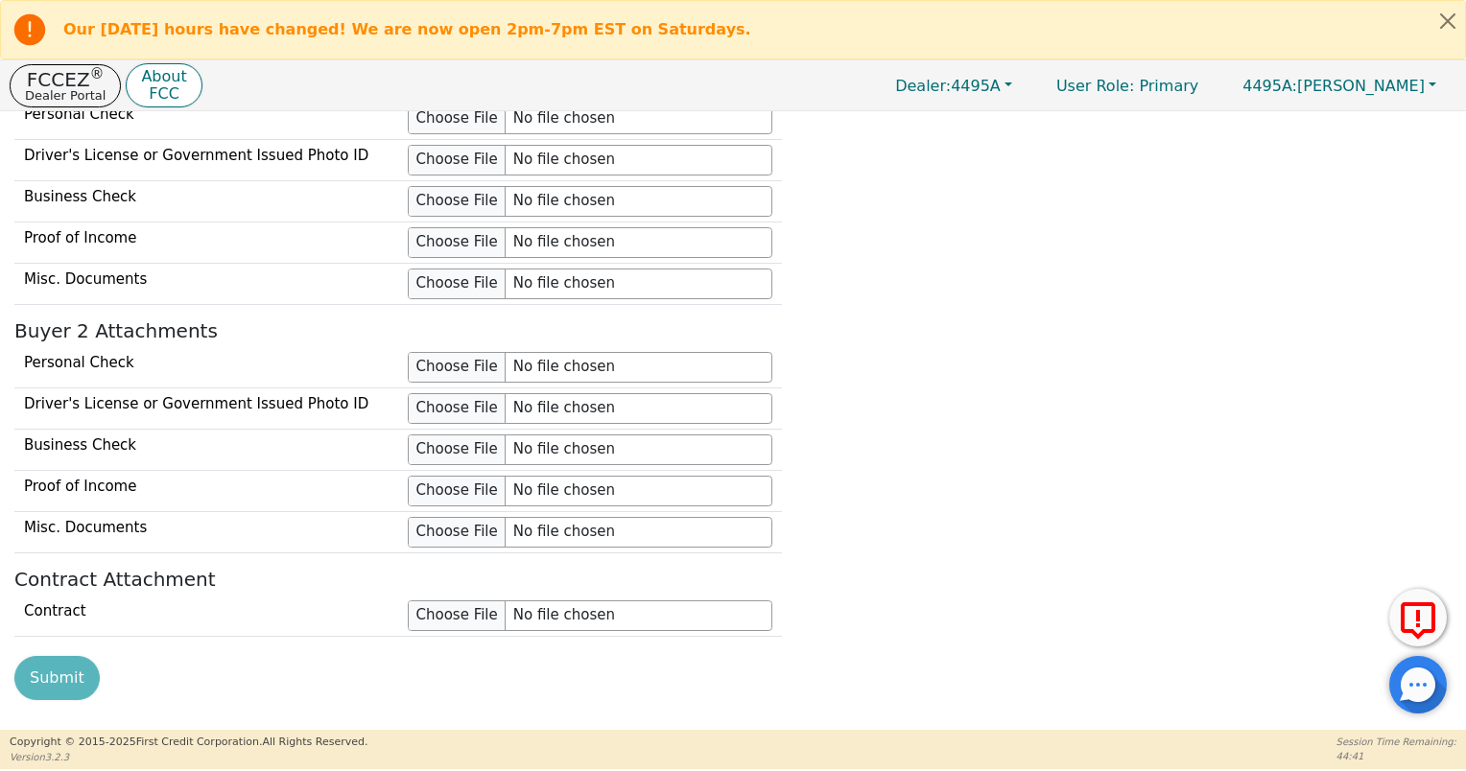
scroll to position [2074, 0]
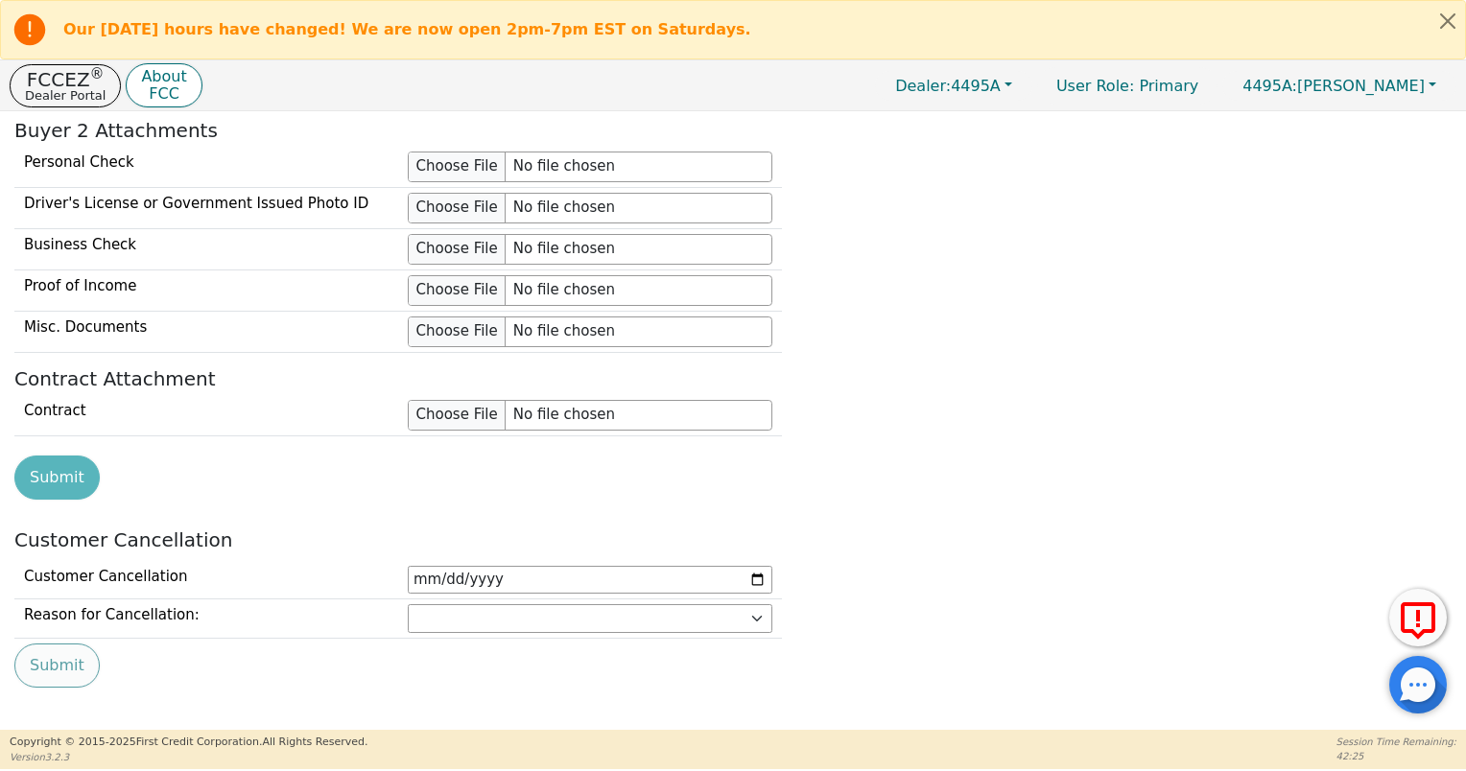
click at [982, 467] on div "Submit" at bounding box center [734, 478] width 1452 height 44
